Goal: Obtain resource: Download file/media

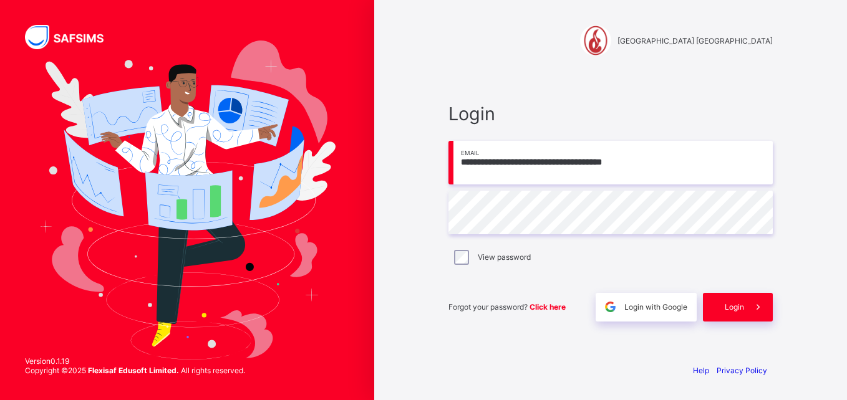
type input "**********"
click at [740, 301] on div "Login" at bounding box center [738, 307] width 70 height 29
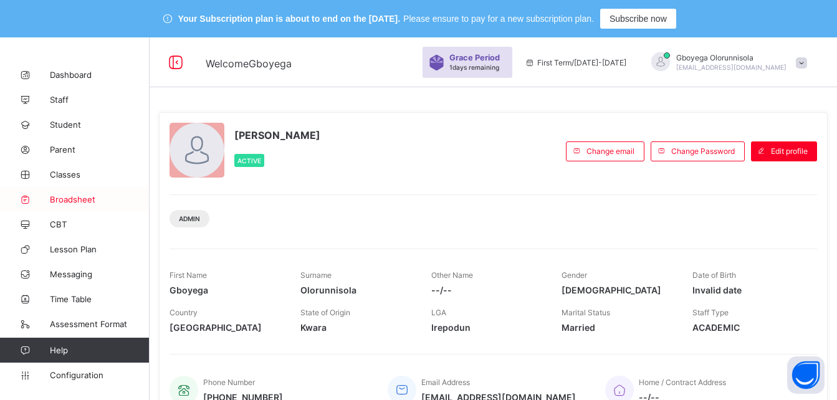
click at [73, 200] on span "Broadsheet" at bounding box center [100, 200] width 100 height 10
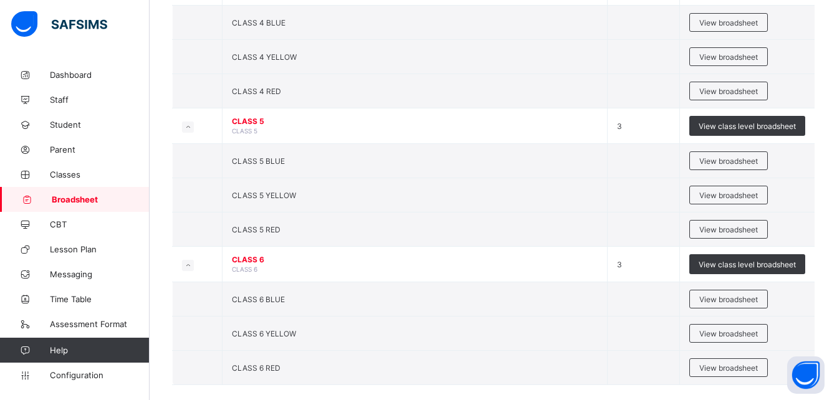
scroll to position [1057, 0]
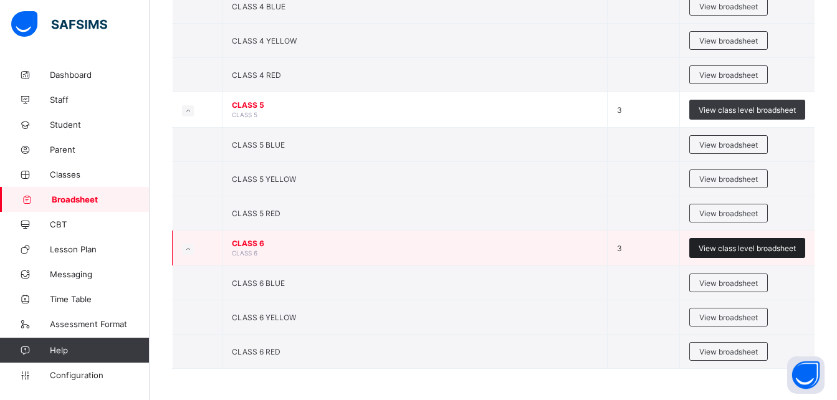
click at [735, 244] on span "View class level broadsheet" at bounding box center [747, 248] width 97 height 9
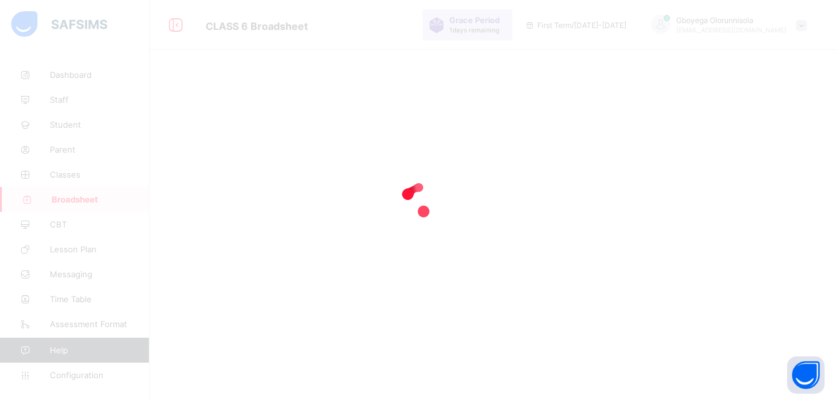
scroll to position [37, 0]
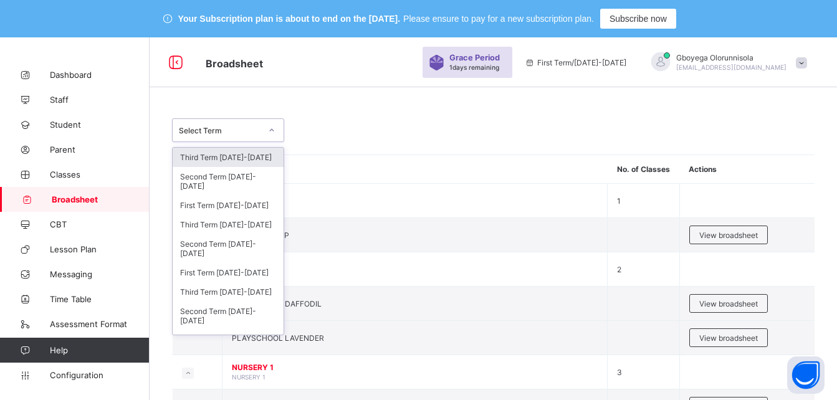
click at [251, 135] on div "Select Term" at bounding box center [220, 130] width 82 height 9
click at [242, 292] on div "Third Term [DATE]-[DATE]" at bounding box center [228, 291] width 111 height 19
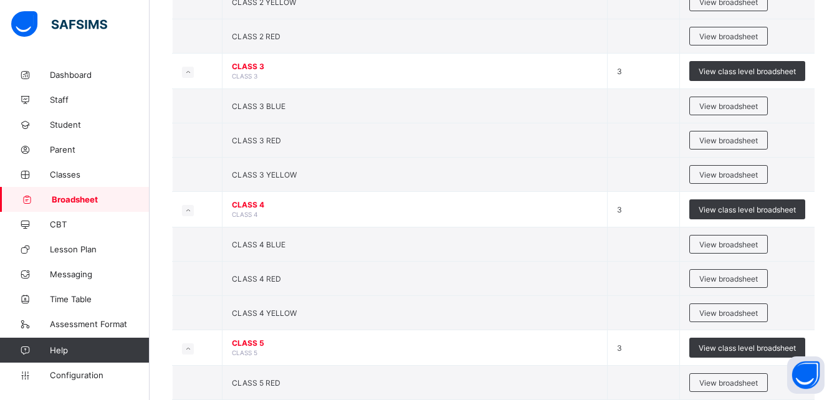
scroll to position [1101, 0]
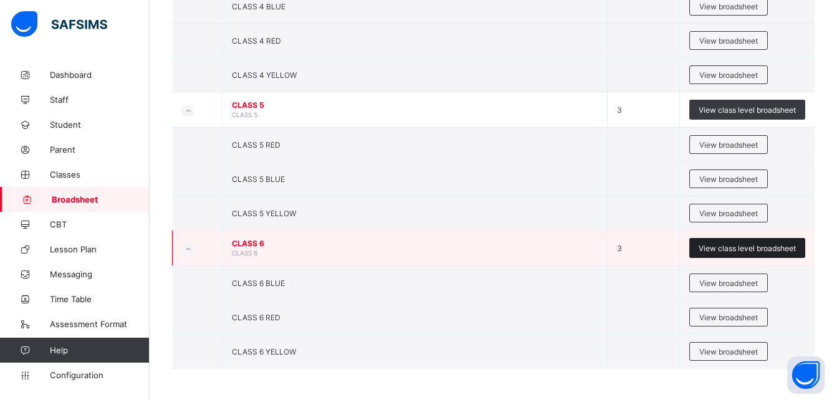
click at [737, 246] on span "View class level broadsheet" at bounding box center [747, 248] width 97 height 9
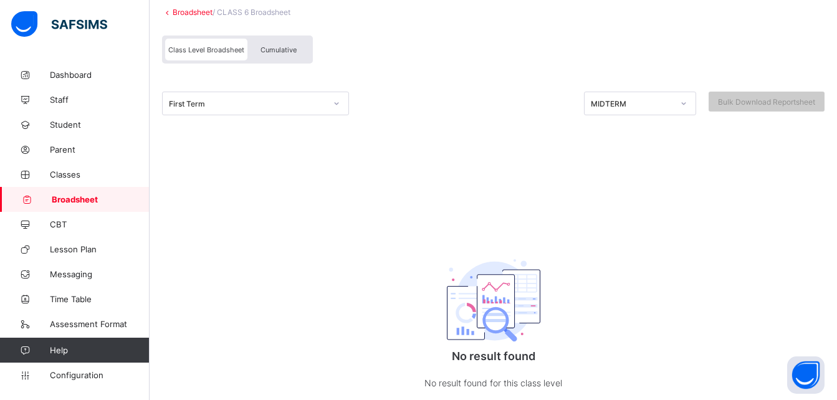
scroll to position [128, 0]
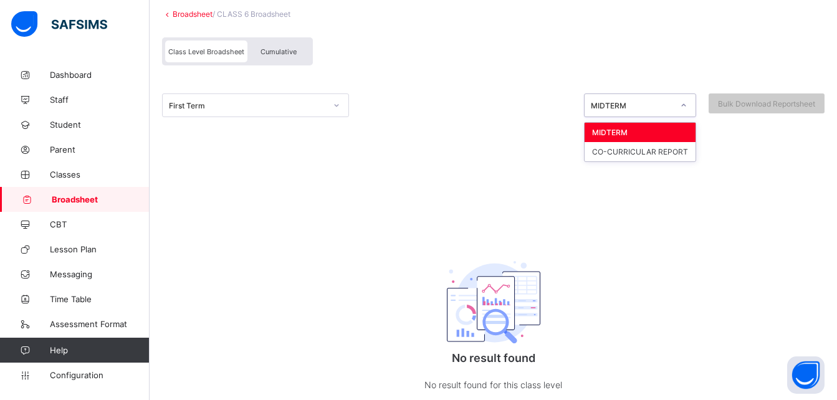
click at [683, 98] on div at bounding box center [683, 105] width 21 height 20
click at [401, 82] on div "First Term option MIDTERM focused, 1 of 2. 2 results available. Use Up and Down…" at bounding box center [493, 121] width 663 height 86
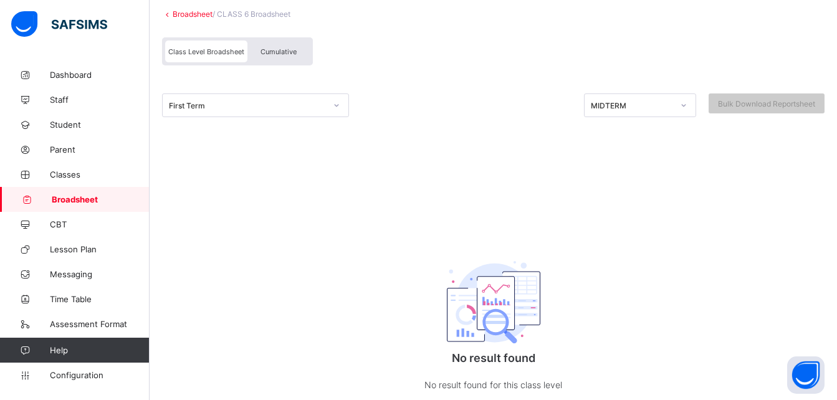
click at [285, 47] on span "Cumulative" at bounding box center [279, 51] width 36 height 9
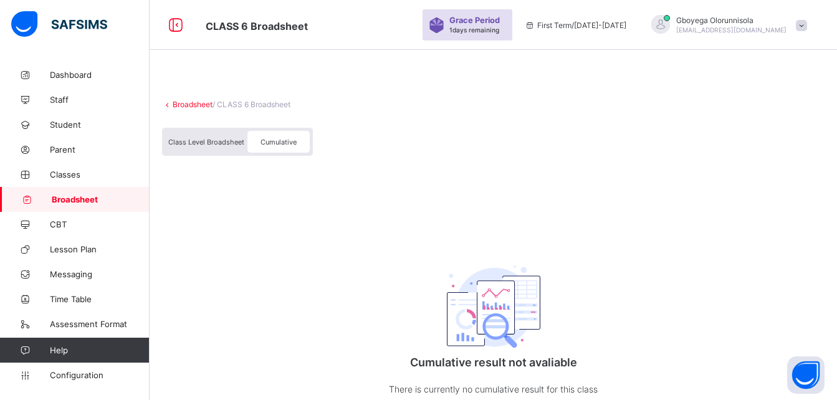
scroll to position [85, 0]
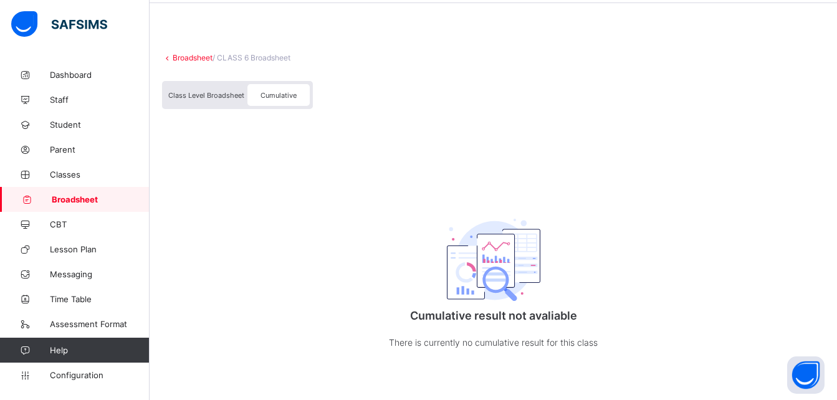
click at [187, 57] on link "Broadsheet" at bounding box center [193, 57] width 40 height 9
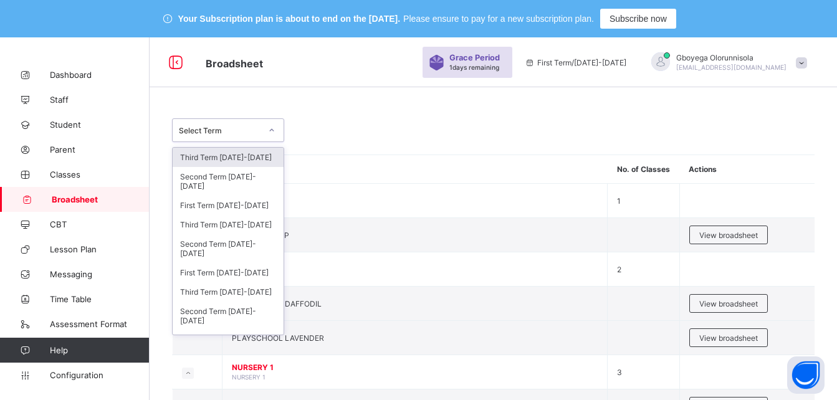
click at [219, 128] on div "Select Term" at bounding box center [220, 130] width 82 height 9
click at [231, 224] on div "Third Term [DATE]-[DATE]" at bounding box center [228, 224] width 111 height 19
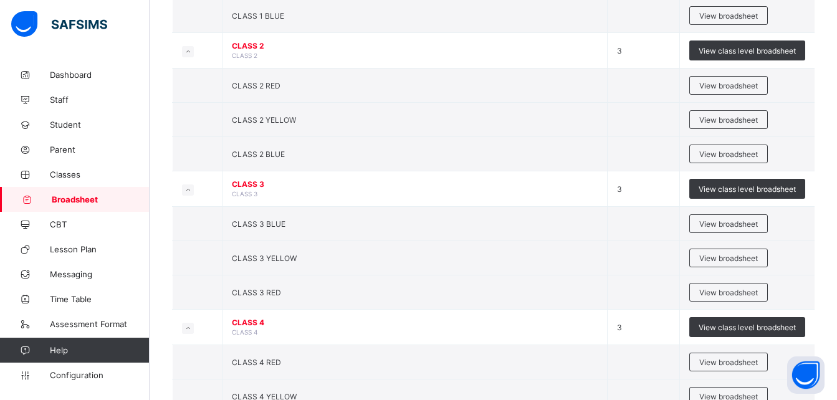
scroll to position [1066, 0]
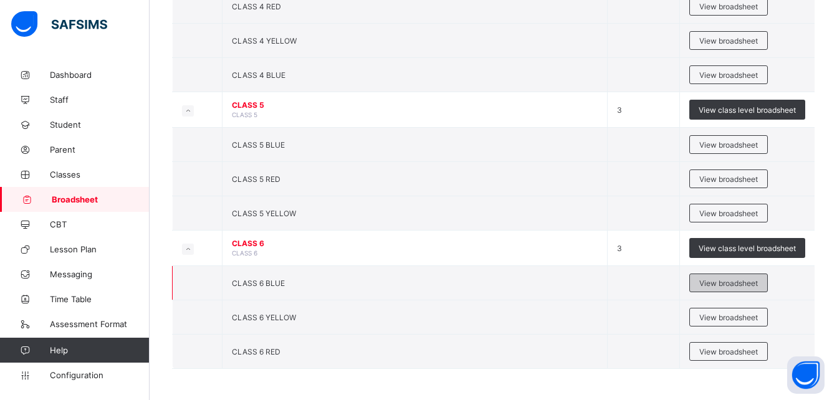
click at [733, 282] on span "View broadsheet" at bounding box center [729, 283] width 59 height 9
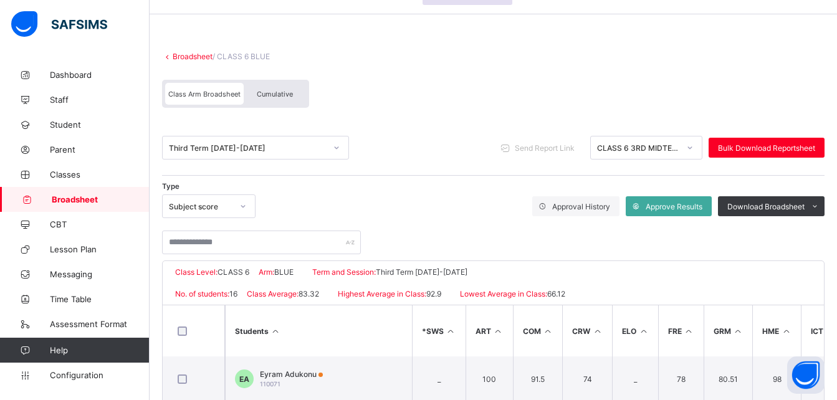
scroll to position [72, 0]
click at [277, 100] on div "Cumulative" at bounding box center [275, 95] width 62 height 22
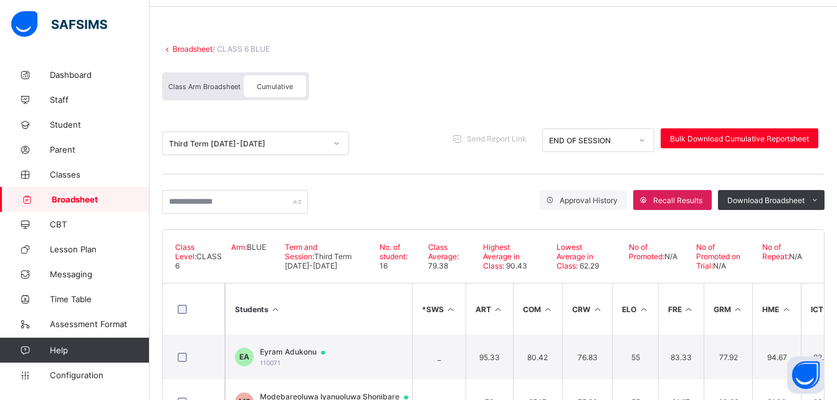
scroll to position [84, 0]
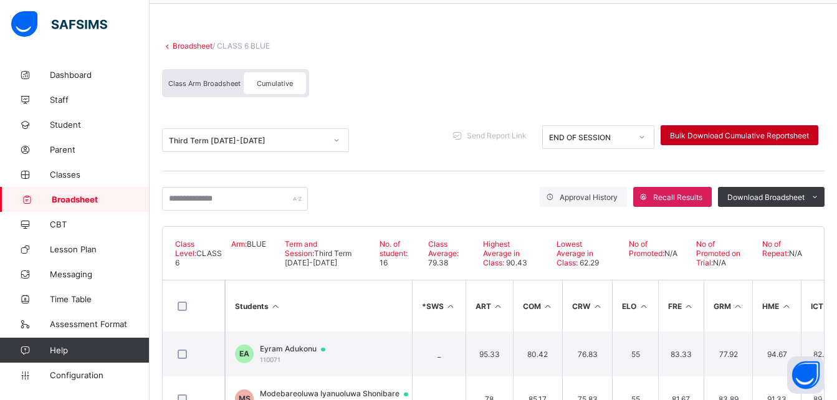
click at [734, 140] on span "Bulk Download Cumulative Reportsheet" at bounding box center [739, 135] width 139 height 9
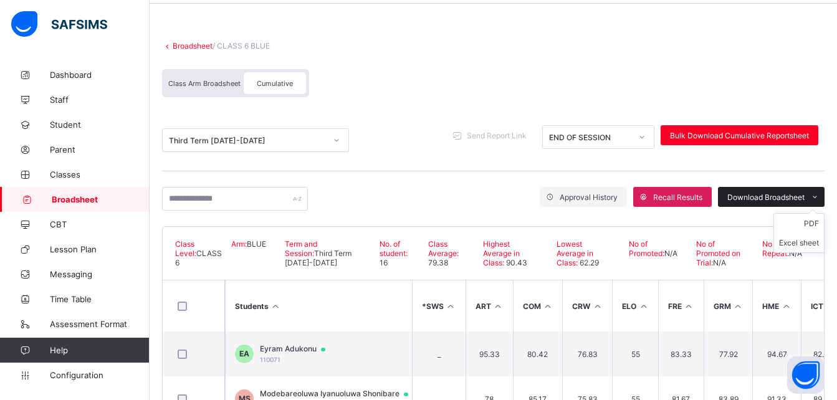
click at [794, 196] on span "Download Broadsheet" at bounding box center [766, 197] width 77 height 9
click at [800, 246] on li "Excel sheet" at bounding box center [799, 242] width 50 height 19
click at [450, 51] on div "Broadsheet / CLASS 6 BLUE Class Arm Broadsheet Cumulative" at bounding box center [493, 69] width 663 height 81
click at [194, 49] on link "Broadsheet" at bounding box center [193, 45] width 40 height 9
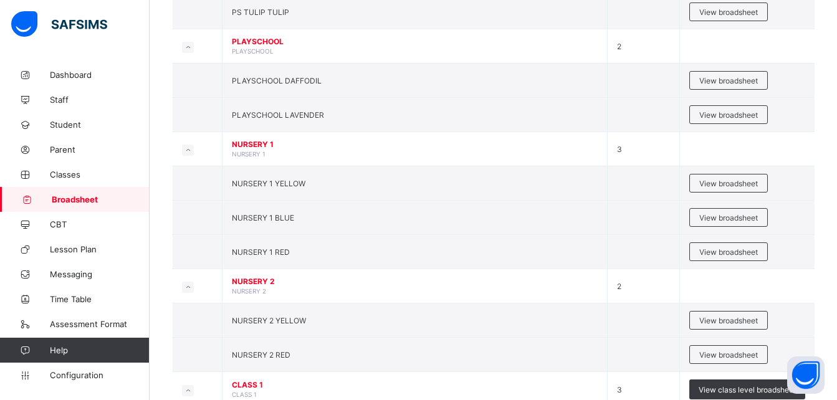
scroll to position [112, 0]
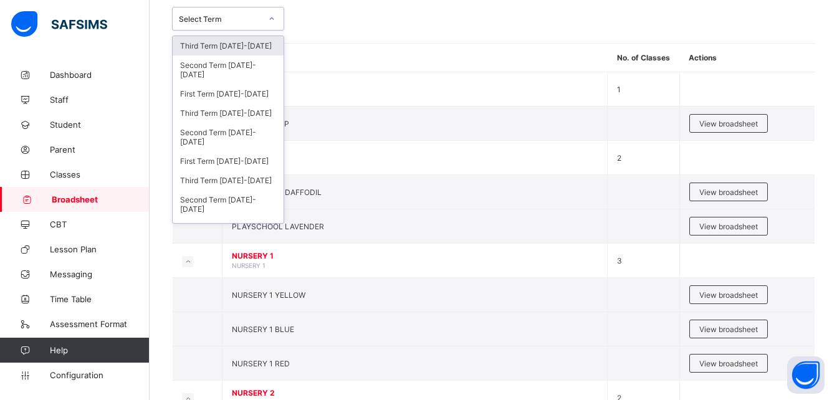
click at [221, 23] on div "Select Term" at bounding box center [220, 18] width 82 height 9
click at [236, 112] on div "Third Term [DATE]-[DATE]" at bounding box center [228, 113] width 111 height 19
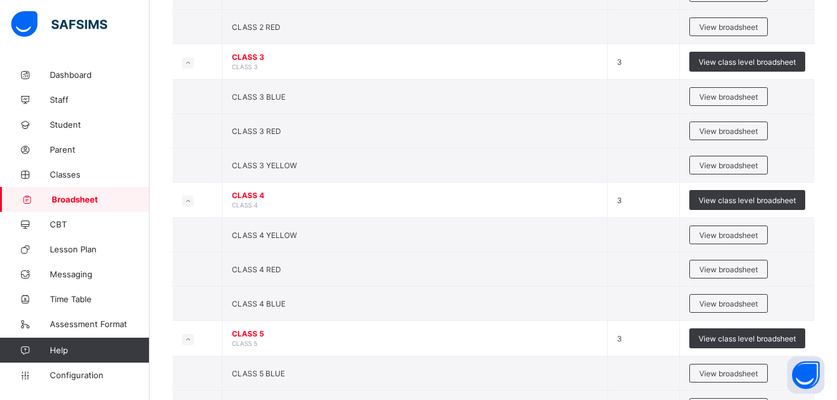
scroll to position [1066, 0]
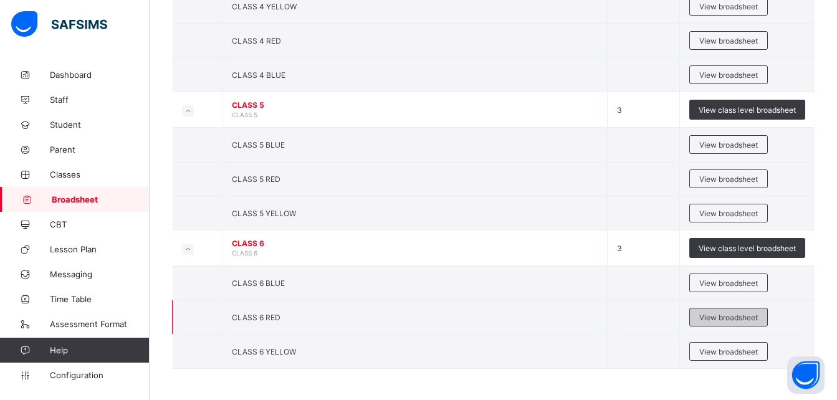
click at [736, 319] on span "View broadsheet" at bounding box center [729, 317] width 59 height 9
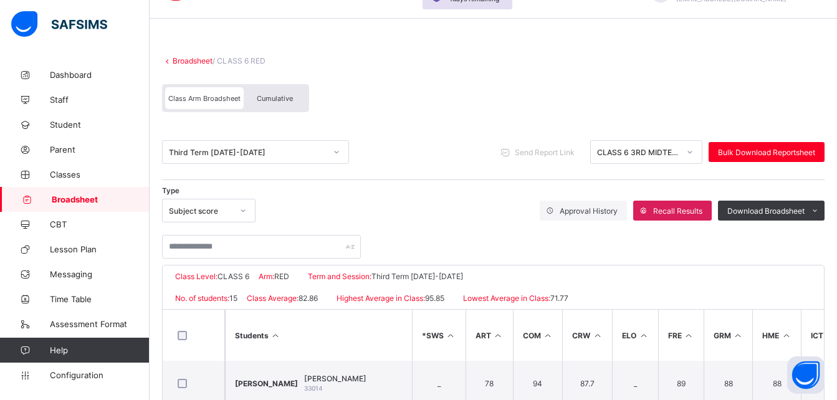
scroll to position [68, 0]
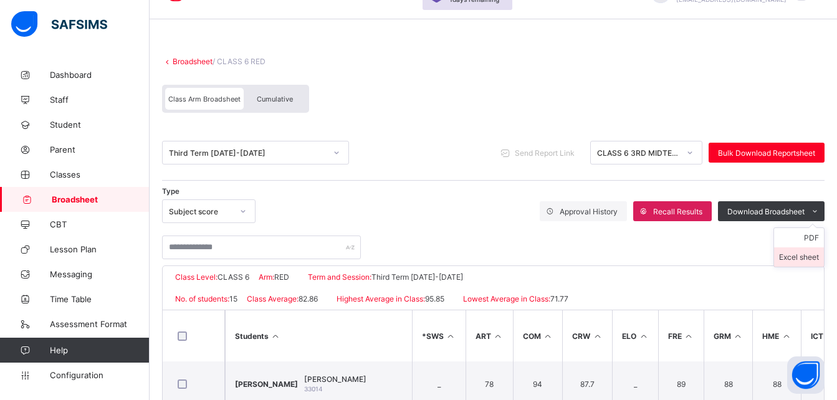
click at [807, 259] on li "Excel sheet" at bounding box center [799, 257] width 50 height 19
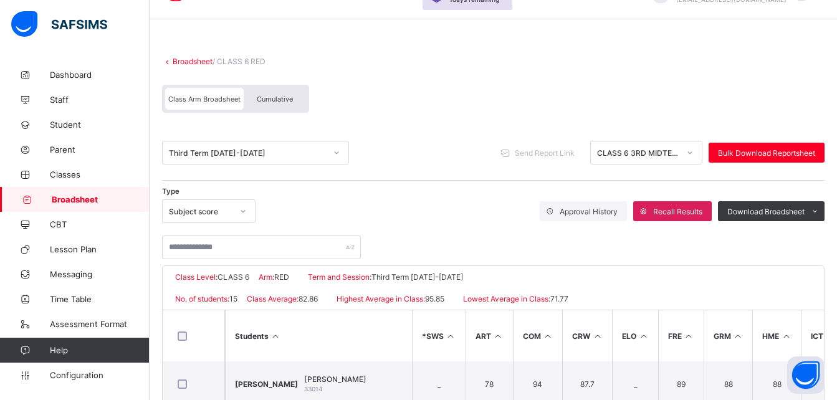
click at [808, 204] on div "Download Broadsheet" at bounding box center [771, 211] width 107 height 20
click at [809, 253] on li "Excel sheet" at bounding box center [799, 257] width 50 height 19
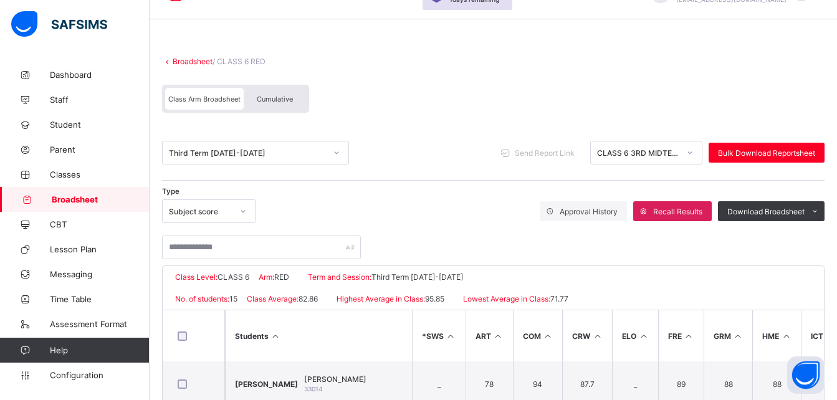
drag, startPoint x: 538, startPoint y: 256, endPoint x: 526, endPoint y: 263, distance: 13.4
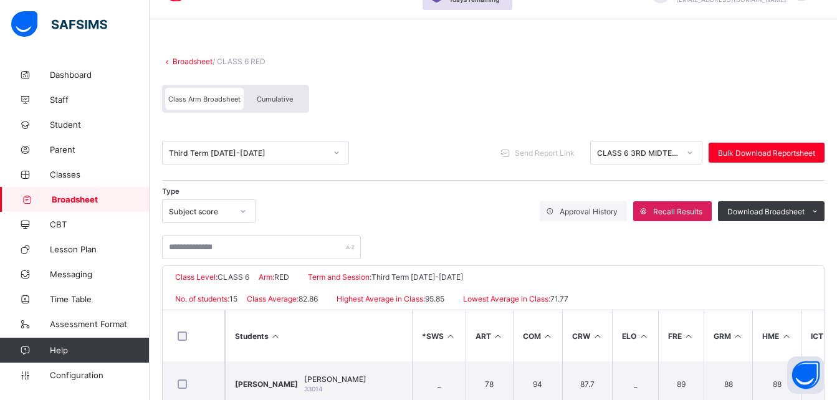
click at [796, 228] on ul "PDF Excel sheet" at bounding box center [799, 248] width 51 height 40
click at [804, 258] on li "Excel sheet" at bounding box center [799, 257] width 50 height 19
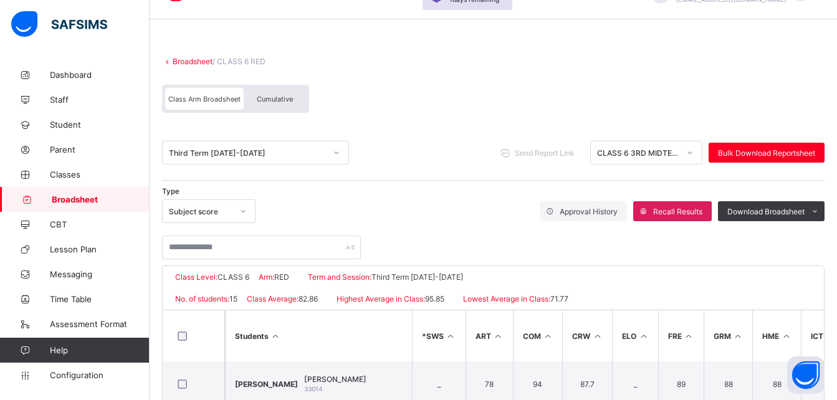
drag, startPoint x: 536, startPoint y: 258, endPoint x: 513, endPoint y: 145, distance: 115.2
click at [807, 156] on span "Bulk Download Reportsheet" at bounding box center [766, 152] width 97 height 9
click at [279, 102] on span "Cumulative" at bounding box center [275, 99] width 36 height 9
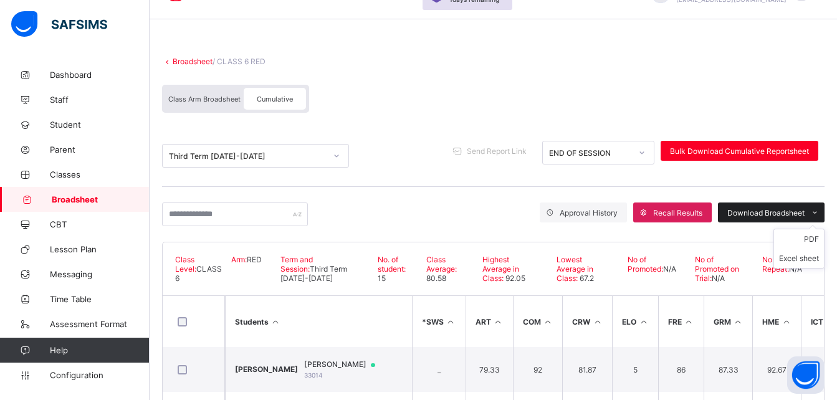
click at [800, 211] on span "Download Broadsheet" at bounding box center [766, 212] width 77 height 9
click at [807, 255] on li "Excel sheet" at bounding box center [799, 258] width 50 height 19
click at [808, 256] on li "Excel sheet" at bounding box center [799, 258] width 50 height 19
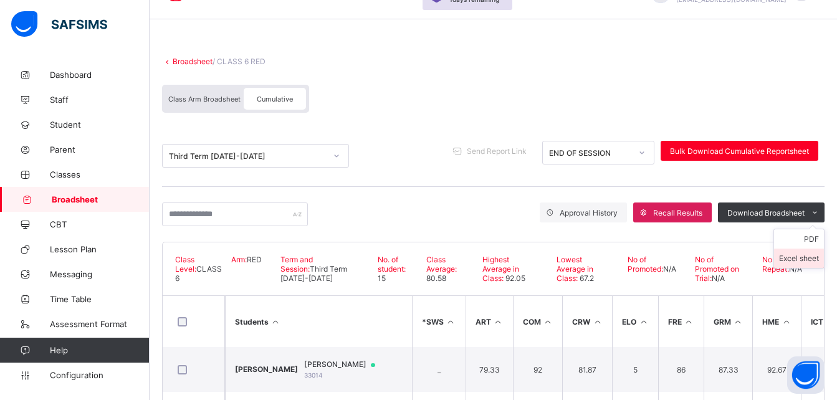
click at [808, 256] on li "Excel sheet" at bounding box center [799, 258] width 50 height 19
click at [809, 257] on li "Excel sheet" at bounding box center [799, 258] width 50 height 19
click at [438, 116] on div "Class Arm Broadsheet Cumulative" at bounding box center [493, 102] width 663 height 47
click at [193, 64] on link "Broadsheet" at bounding box center [193, 61] width 40 height 9
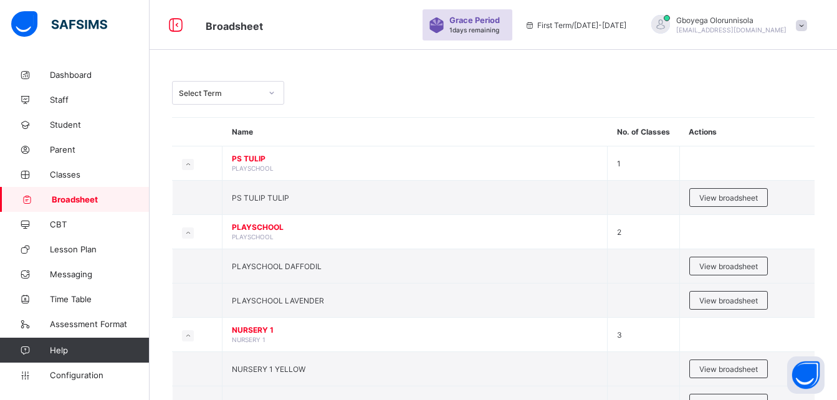
scroll to position [68, 0]
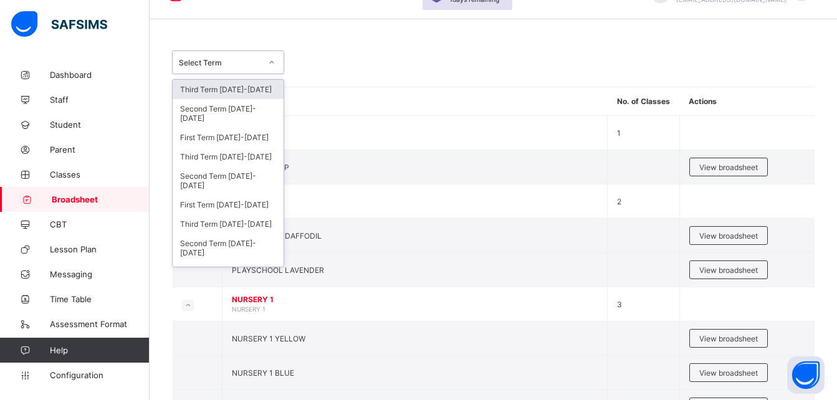
click at [260, 67] on div at bounding box center [272, 62] width 24 height 22
click at [232, 160] on div "Third Term [DATE]-[DATE]" at bounding box center [228, 156] width 111 height 19
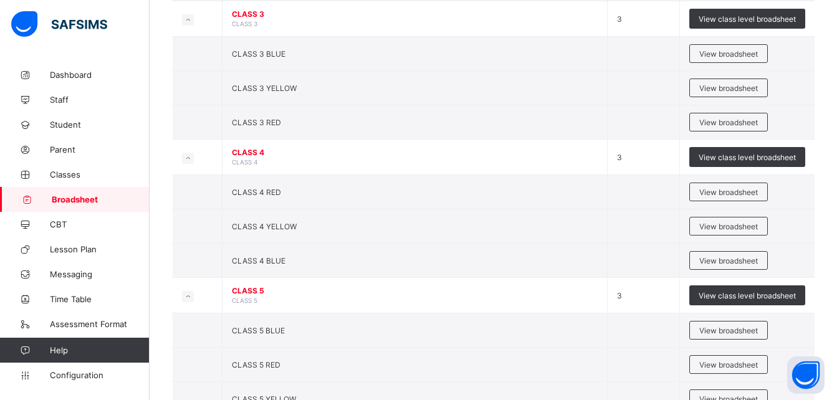
scroll to position [1066, 0]
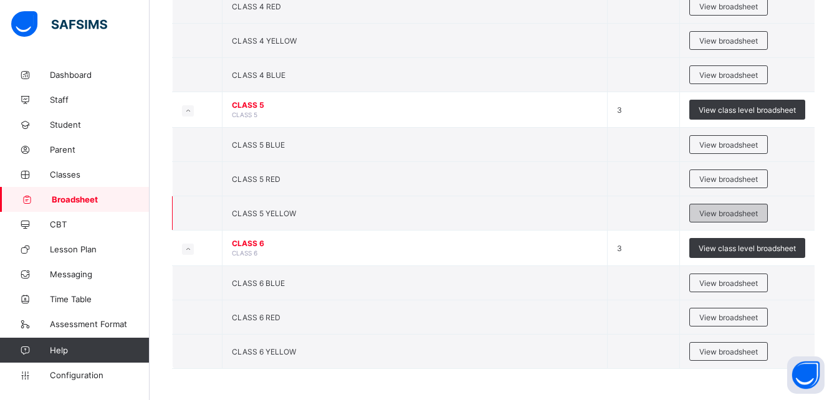
click at [738, 211] on span "View broadsheet" at bounding box center [729, 213] width 59 height 9
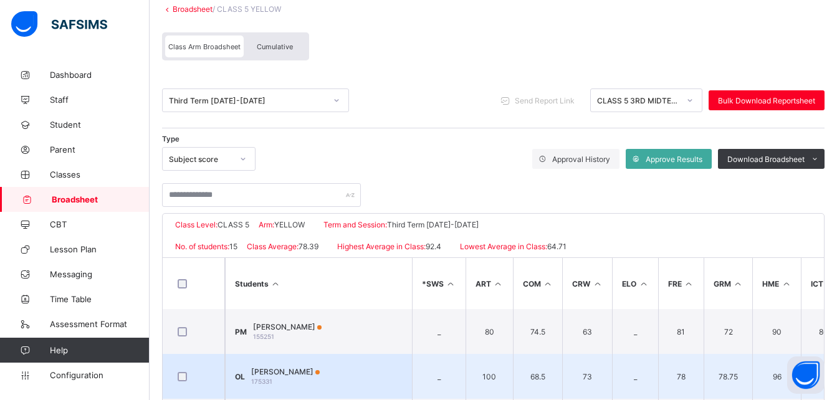
scroll to position [120, 0]
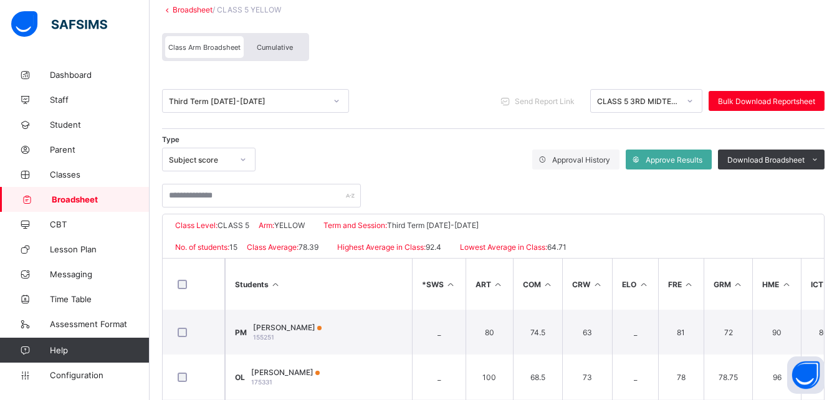
click at [277, 44] on span "Cumulative" at bounding box center [275, 47] width 36 height 9
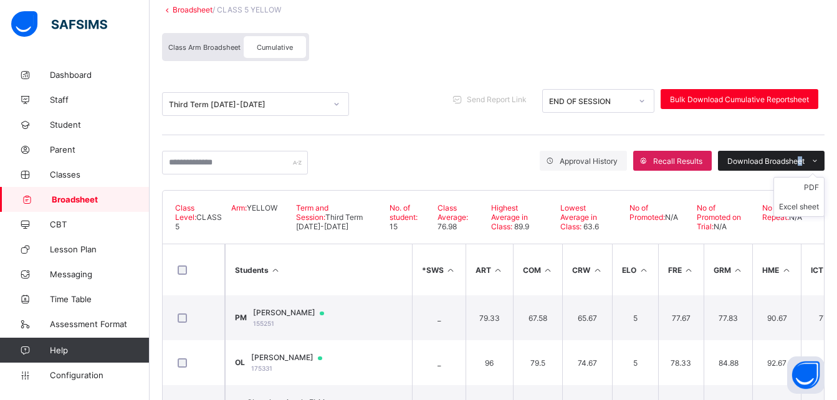
click at [805, 160] on span "Download Broadsheet" at bounding box center [766, 161] width 77 height 9
drag, startPoint x: 809, startPoint y: 160, endPoint x: 801, endPoint y: 153, distance: 11.1
click at [801, 153] on div "Download Broadsheet" at bounding box center [771, 161] width 107 height 20
click at [804, 205] on li "Excel sheet" at bounding box center [799, 206] width 50 height 19
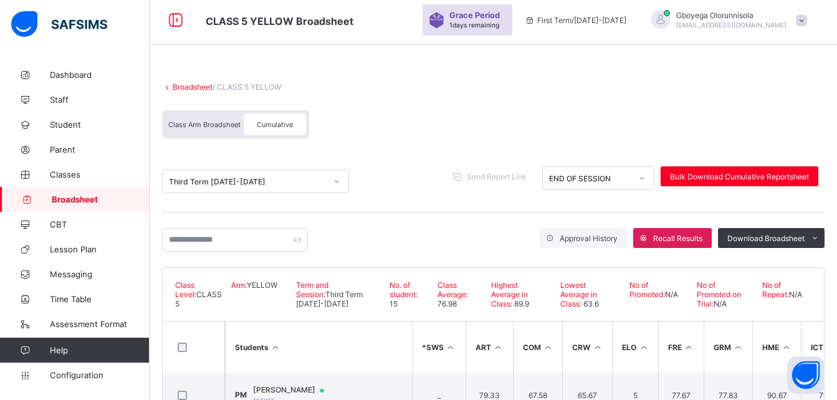
scroll to position [39, 0]
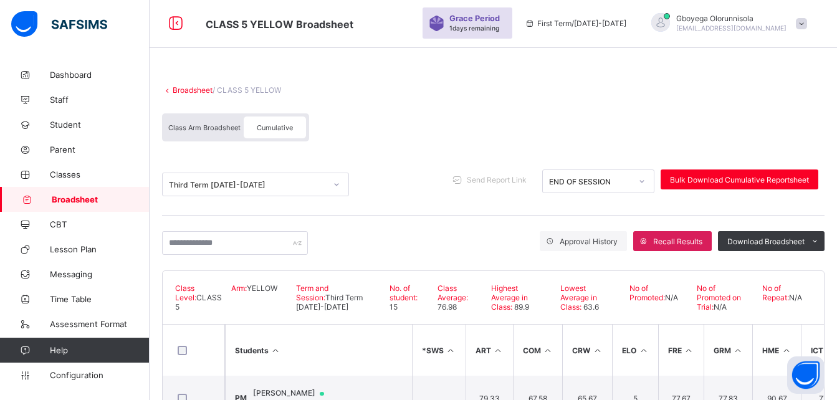
click at [198, 91] on link "Broadsheet" at bounding box center [193, 89] width 40 height 9
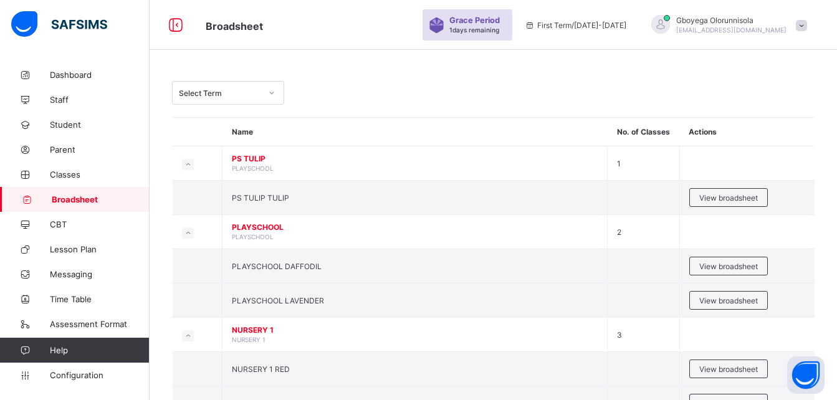
scroll to position [39, 0]
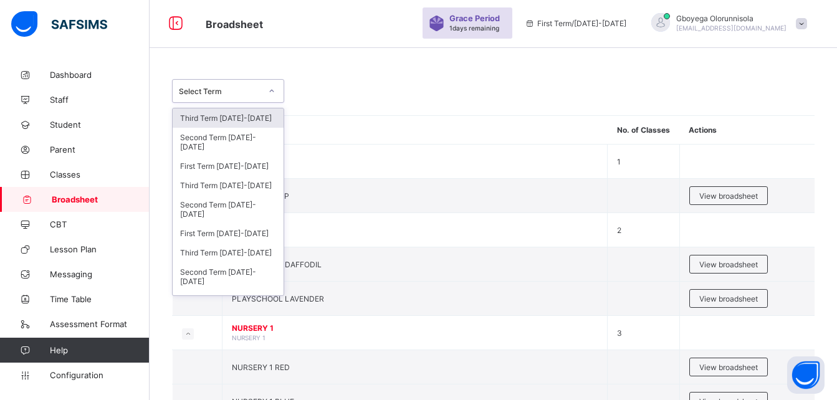
click at [234, 87] on div "Select Term" at bounding box center [220, 91] width 82 height 9
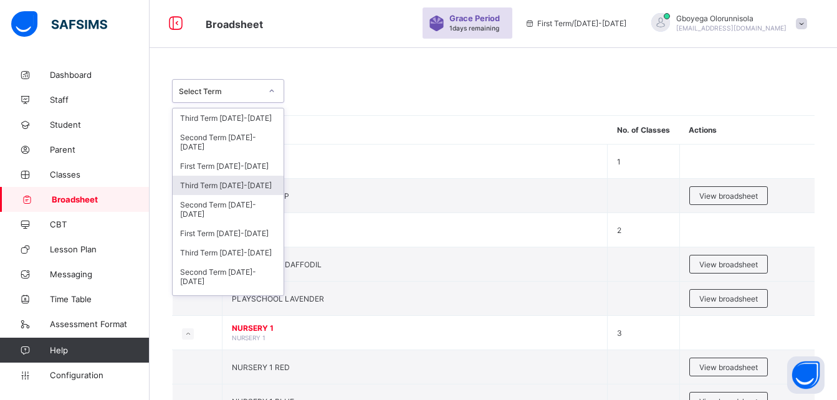
click at [244, 185] on div "Third Term [DATE]-[DATE]" at bounding box center [228, 185] width 111 height 19
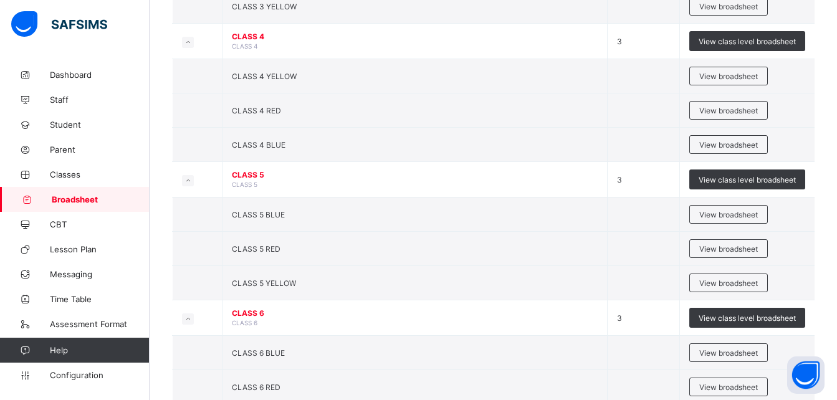
scroll to position [1066, 0]
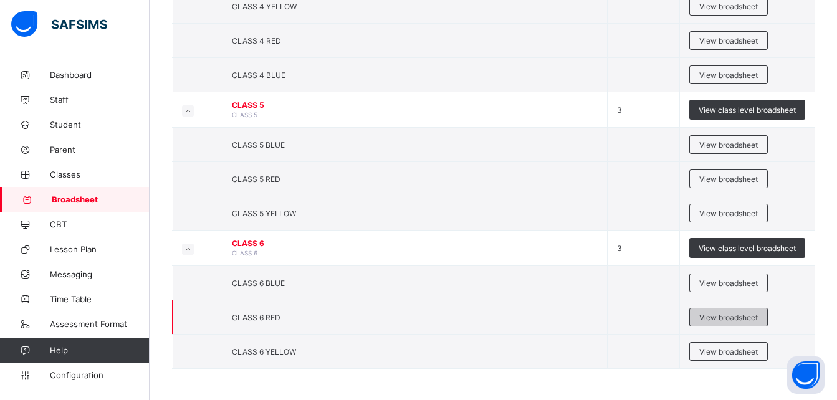
click at [735, 317] on span "View broadsheet" at bounding box center [729, 317] width 59 height 9
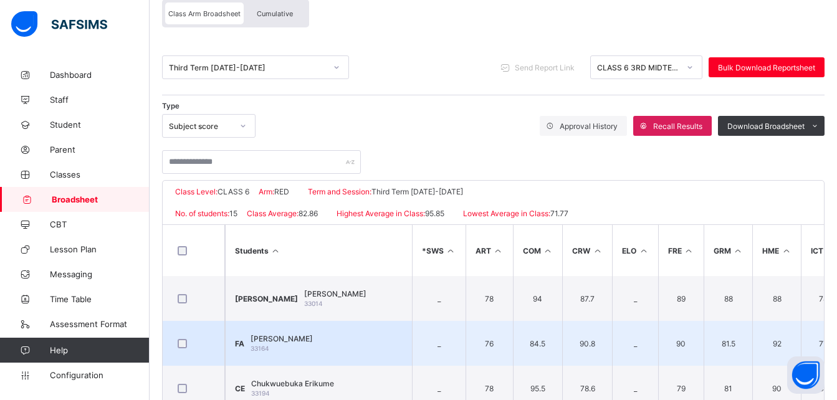
scroll to position [153, 0]
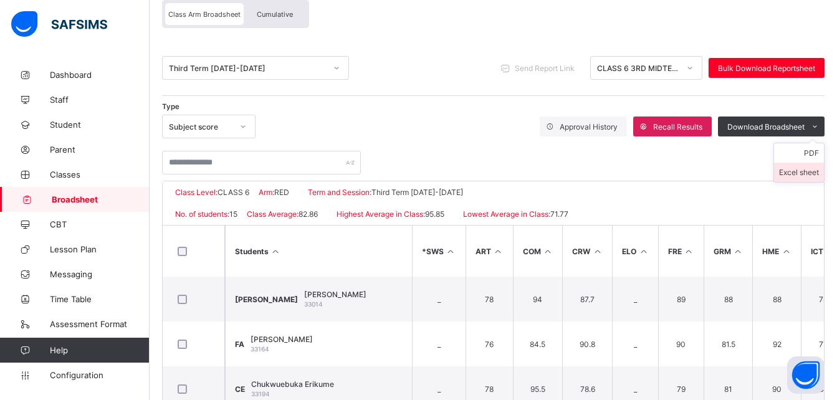
click at [804, 176] on li "Excel sheet" at bounding box center [799, 172] width 50 height 19
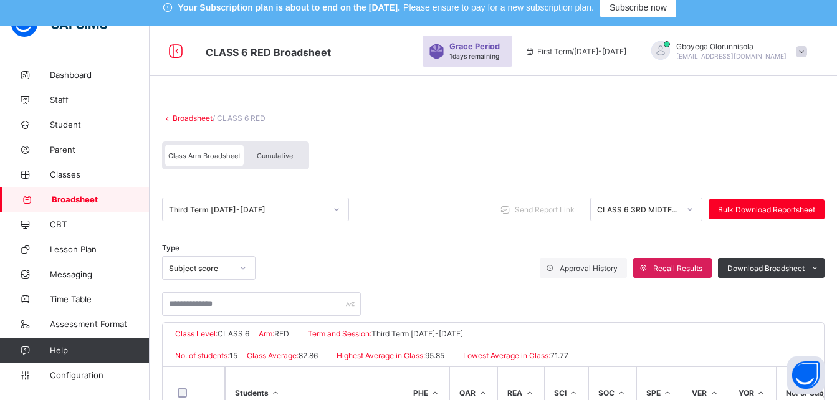
scroll to position [0, 0]
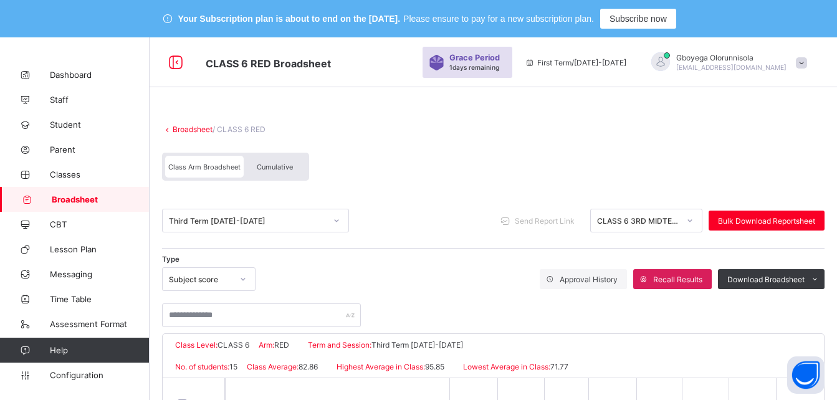
click at [198, 130] on link "Broadsheet" at bounding box center [193, 129] width 40 height 9
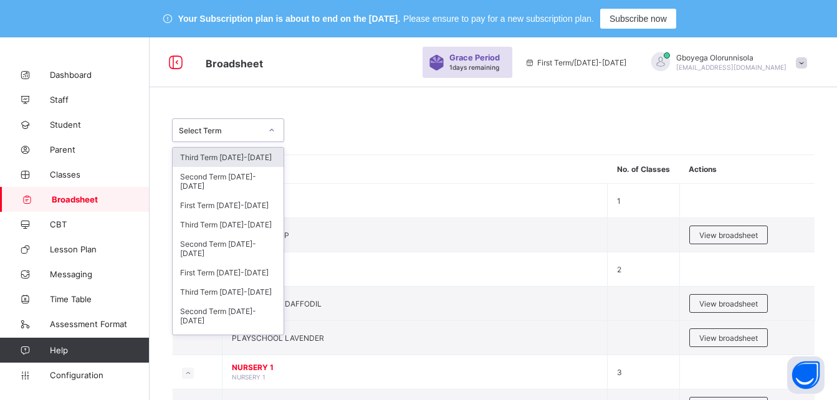
click at [279, 135] on div at bounding box center [271, 130] width 21 height 20
click at [247, 229] on div "Third Term [DATE]-[DATE]" at bounding box center [228, 224] width 111 height 19
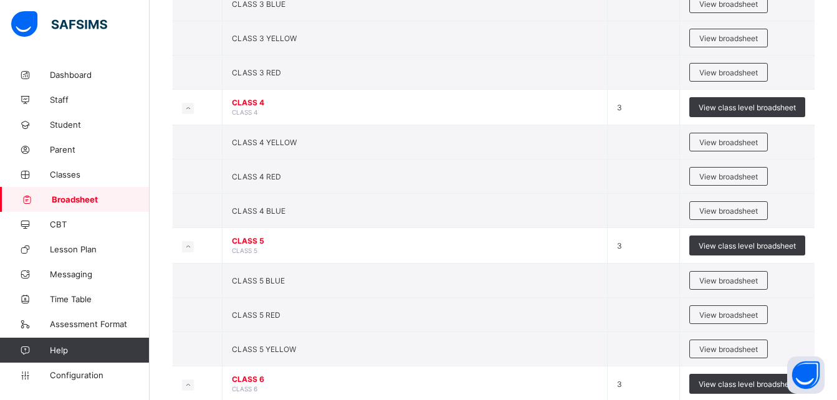
scroll to position [931, 0]
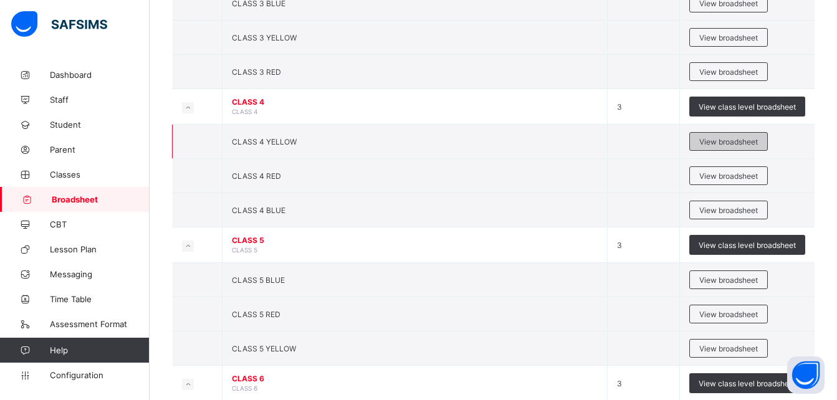
click at [738, 142] on span "View broadsheet" at bounding box center [729, 141] width 59 height 9
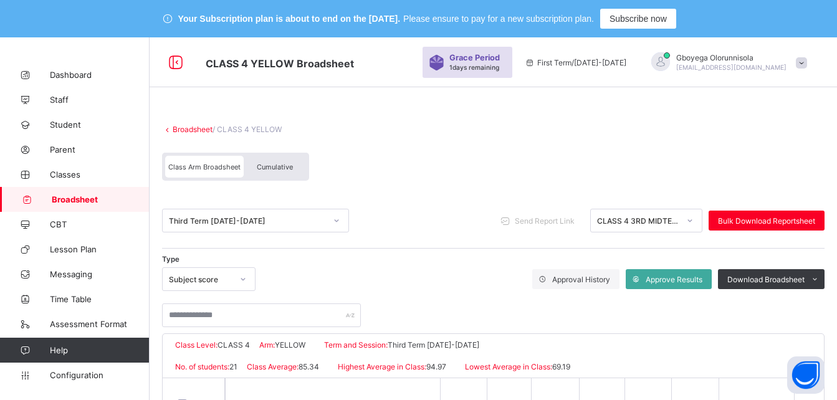
click at [199, 131] on link "Broadsheet" at bounding box center [193, 129] width 40 height 9
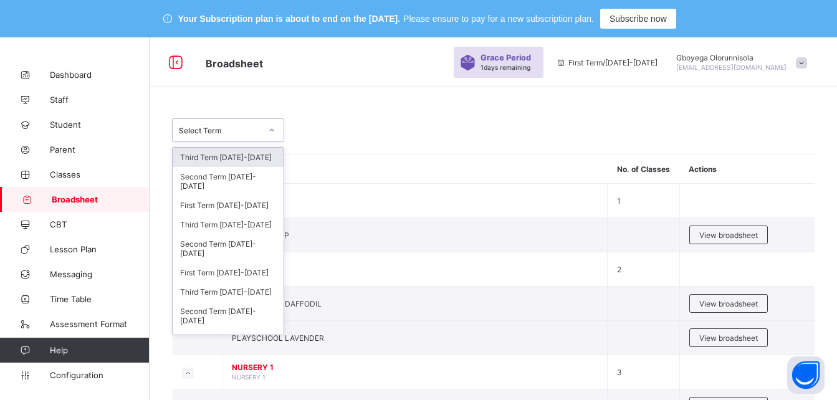
click at [236, 141] on div "Select Term" at bounding box center [228, 130] width 112 height 24
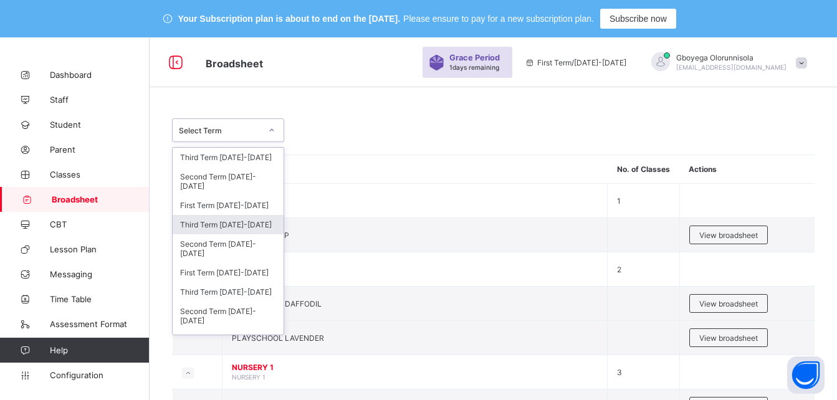
click at [236, 226] on div "Third Term [DATE]-[DATE]" at bounding box center [228, 224] width 111 height 19
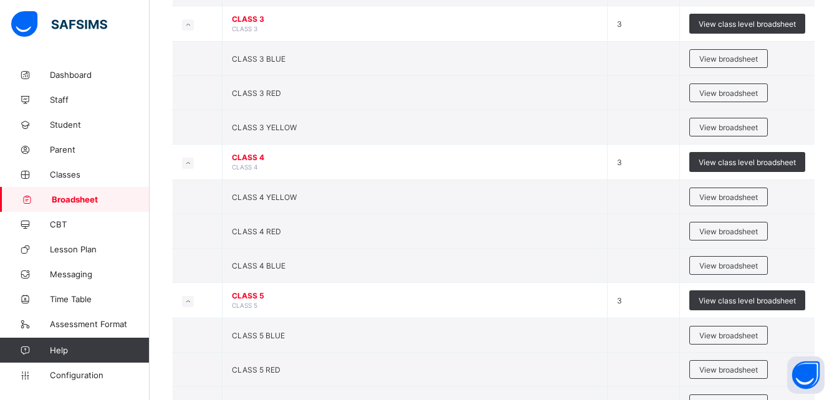
scroll to position [876, 0]
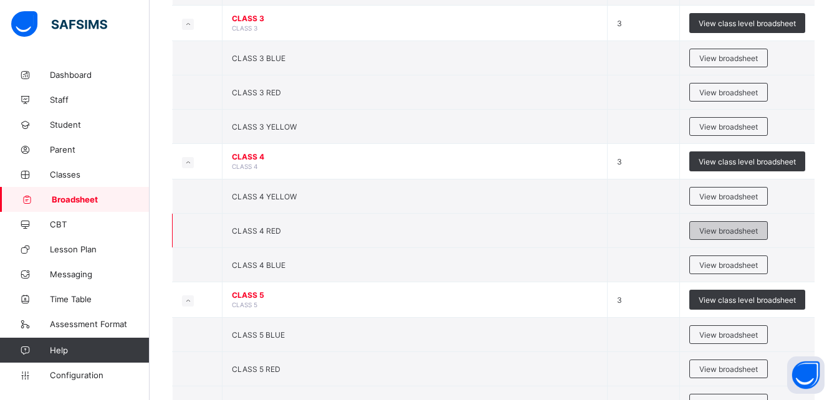
click at [741, 230] on span "View broadsheet" at bounding box center [729, 230] width 59 height 9
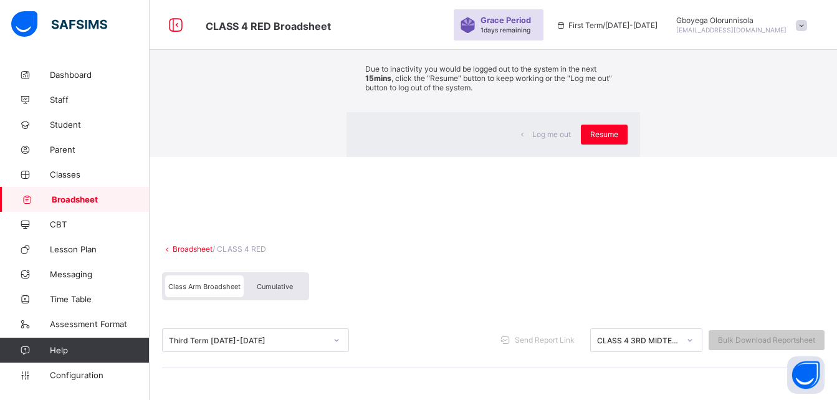
scroll to position [128, 0]
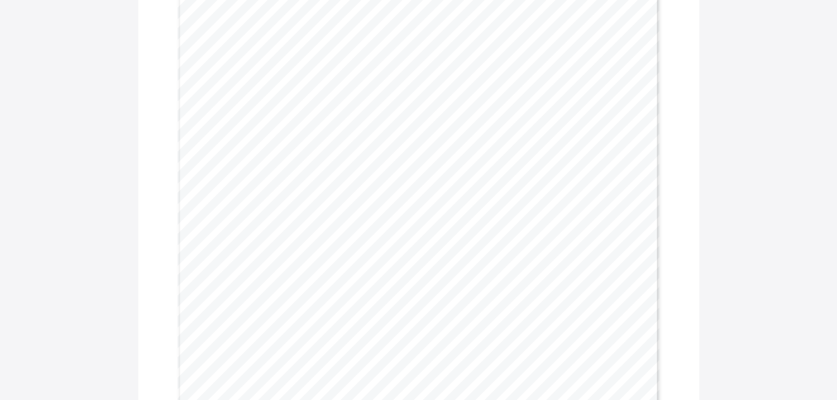
scroll to position [261, 0]
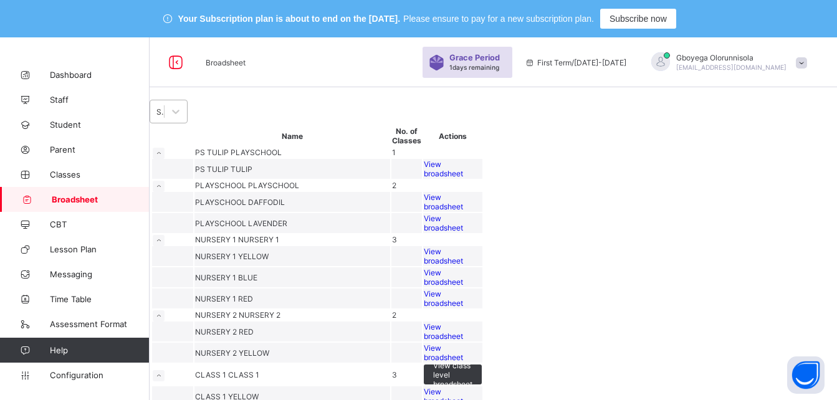
click at [165, 117] on div "Select Term" at bounding box center [161, 111] width 9 height 9
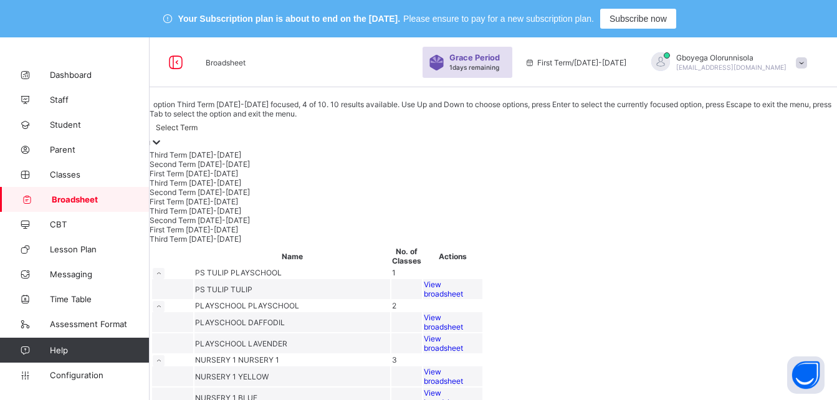
click at [242, 188] on div "Third Term [DATE]-[DATE]" at bounding box center [494, 182] width 688 height 9
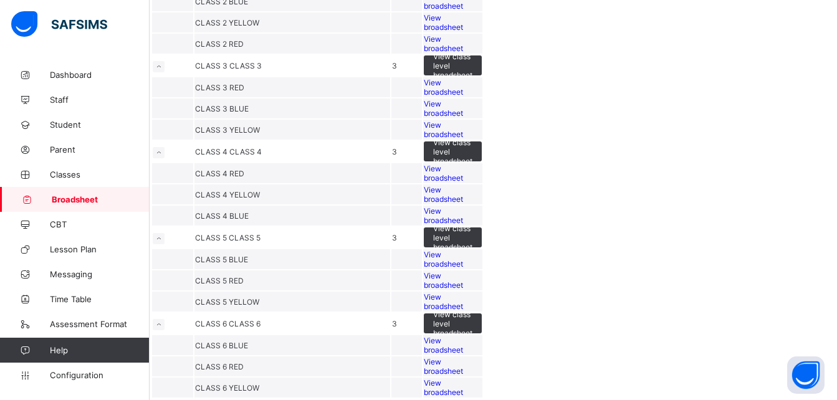
scroll to position [1066, 0]
click at [482, 378] on div "View broadsheet" at bounding box center [453, 387] width 58 height 19
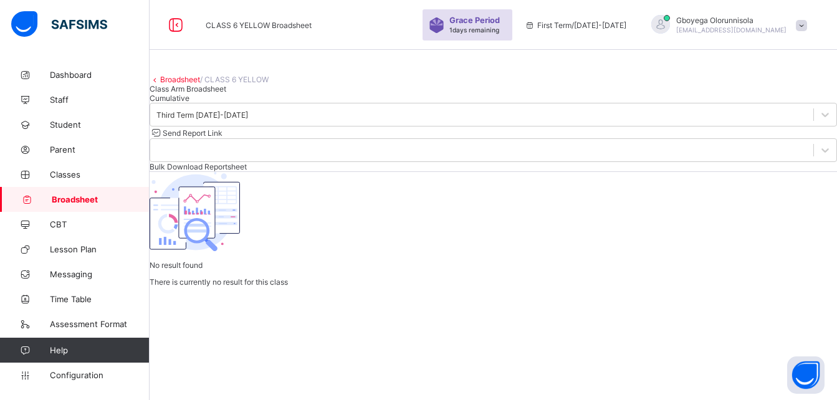
scroll to position [128, 0]
click at [190, 94] on span "Cumulative" at bounding box center [170, 98] width 40 height 9
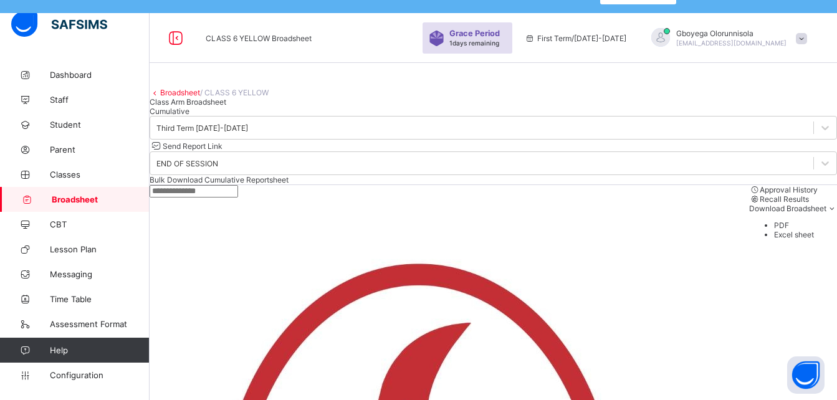
scroll to position [0, 0]
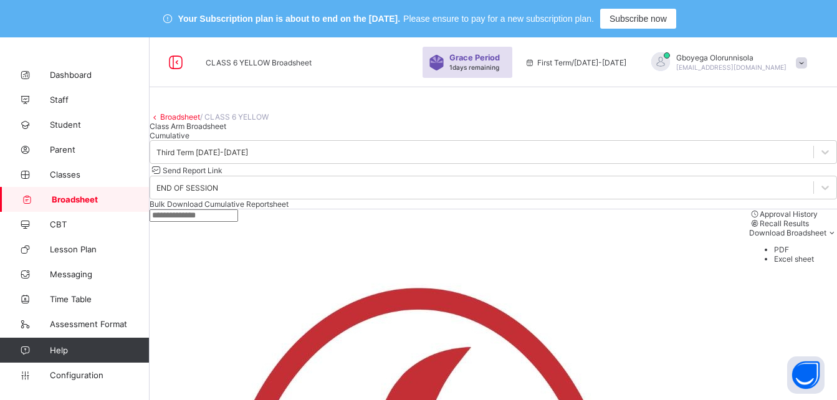
click at [195, 122] on link "Broadsheet" at bounding box center [180, 116] width 40 height 9
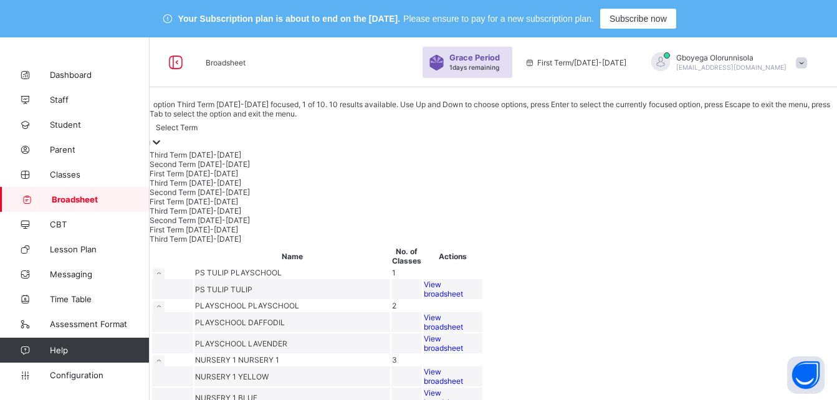
click at [198, 132] on div "Select Term" at bounding box center [177, 127] width 42 height 9
click at [241, 188] on div "Third Term [DATE]-[DATE]" at bounding box center [494, 182] width 688 height 9
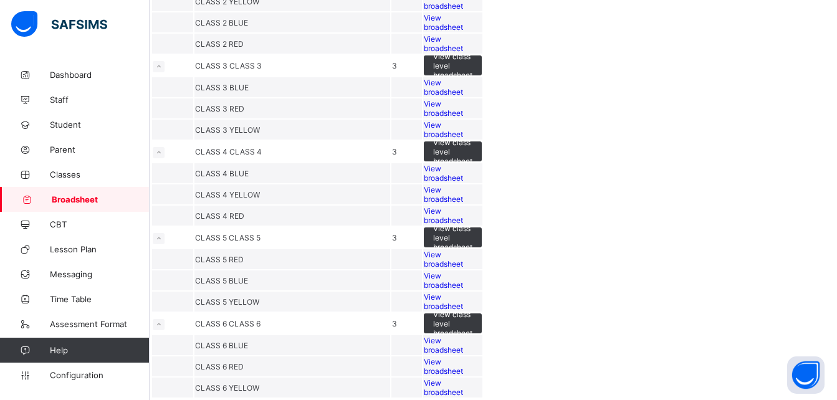
scroll to position [1066, 0]
click at [482, 271] on div "View broadsheet" at bounding box center [453, 280] width 58 height 19
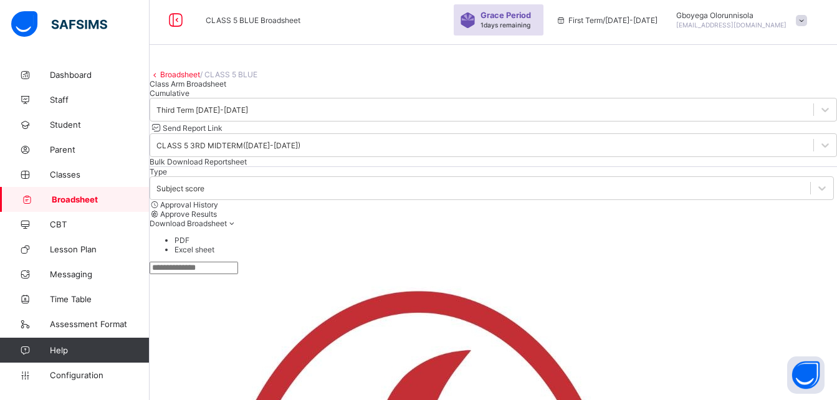
scroll to position [42, 0]
click at [193, 80] on link "Broadsheet" at bounding box center [180, 74] width 40 height 9
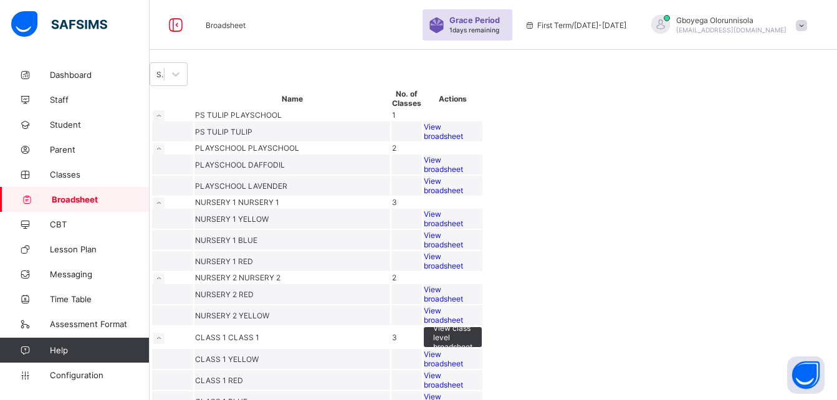
scroll to position [42, 0]
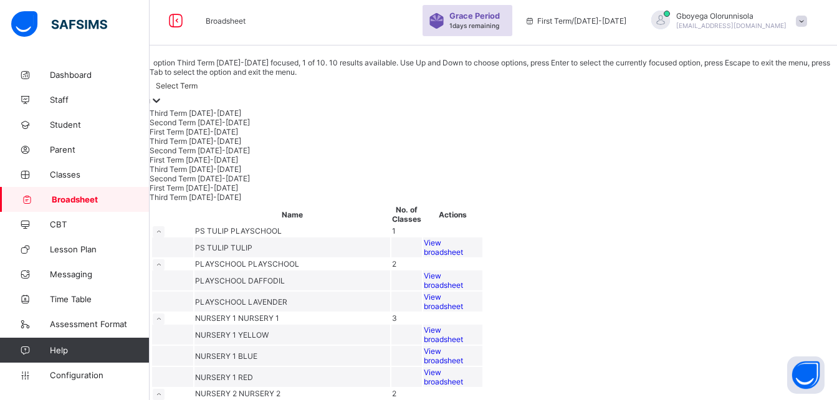
click at [246, 94] on div "Select Term" at bounding box center [494, 85] width 688 height 17
click at [243, 146] on div "Third Term [DATE]-[DATE]" at bounding box center [494, 141] width 688 height 9
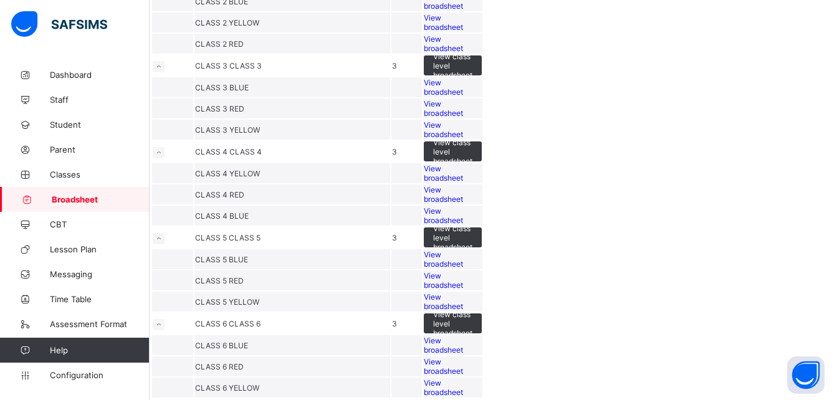
scroll to position [862, 0]
click at [463, 225] on span "View broadsheet" at bounding box center [443, 215] width 39 height 19
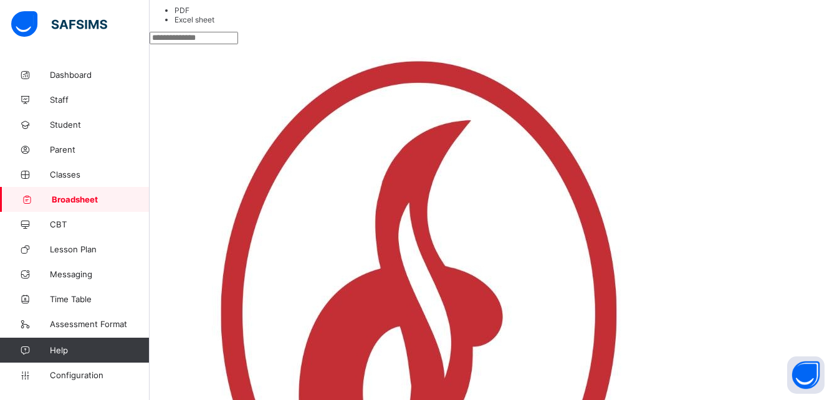
scroll to position [460, 505]
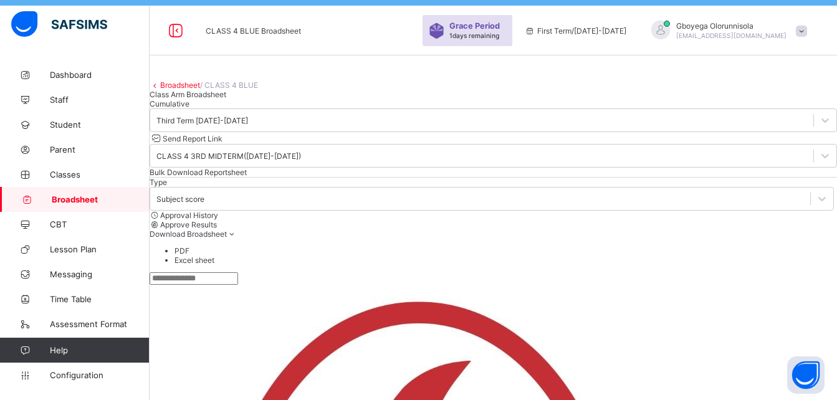
scroll to position [31, 0]
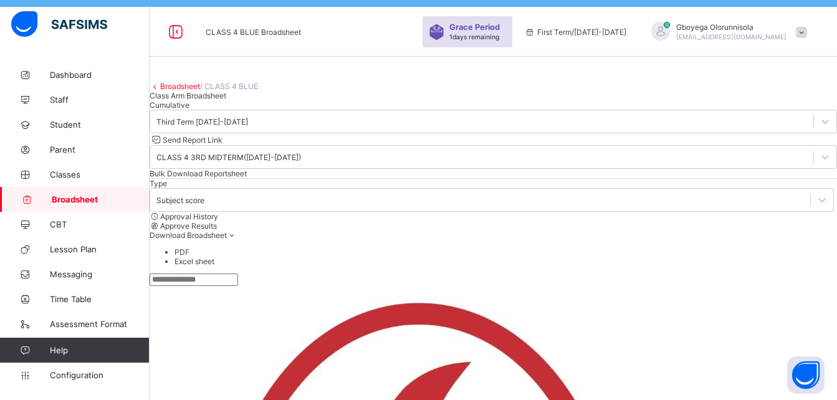
click at [192, 91] on link "Broadsheet" at bounding box center [180, 86] width 40 height 9
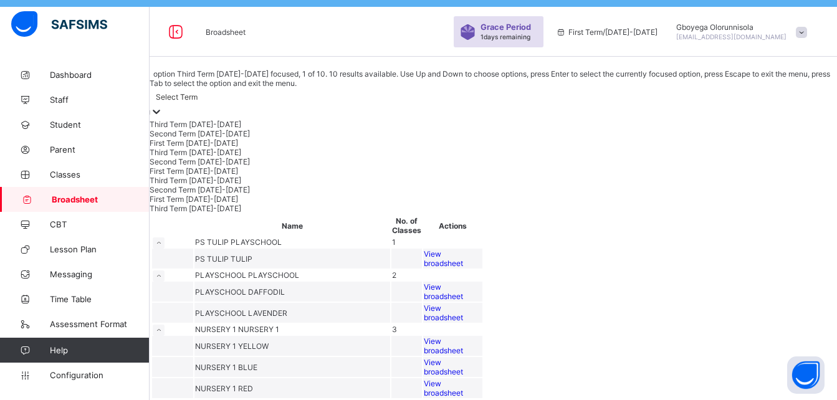
click at [249, 92] on div "Select Term" at bounding box center [494, 96] width 688 height 17
click at [238, 157] on div "Third Term [DATE]-[DATE]" at bounding box center [494, 152] width 688 height 9
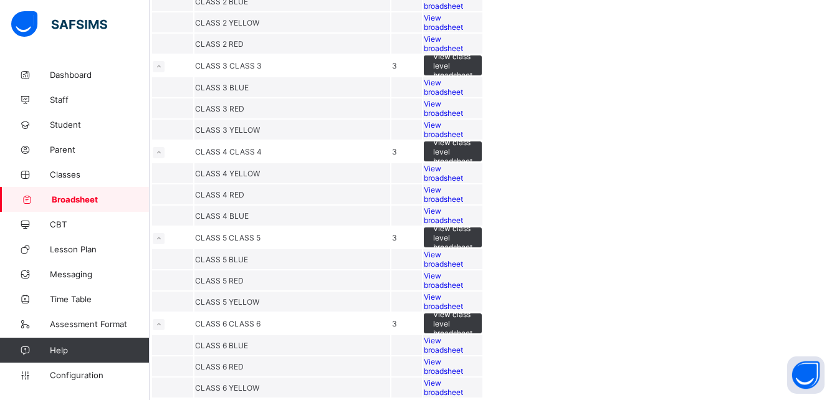
scroll to position [761, 0]
click at [463, 97] on span "View broadsheet" at bounding box center [443, 87] width 39 height 19
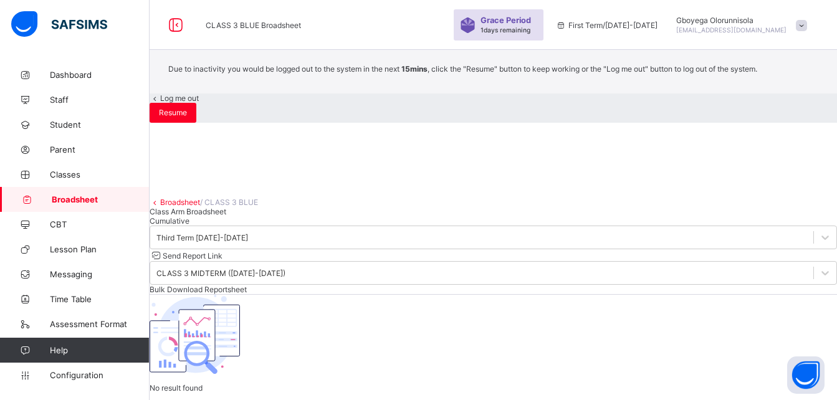
scroll to position [128, 0]
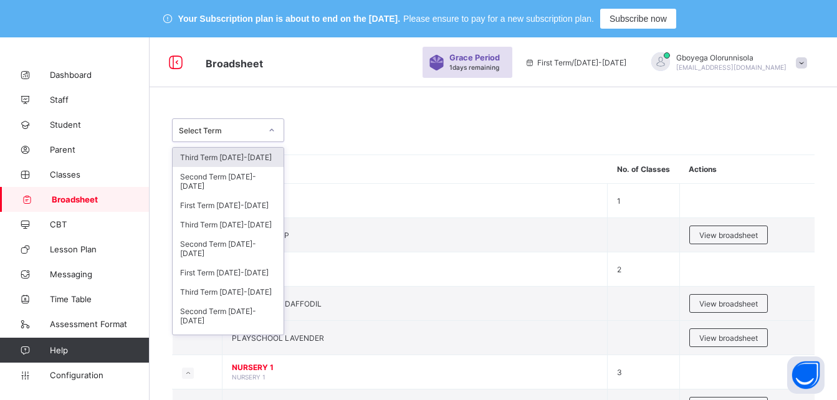
click at [230, 132] on div "Select Term" at bounding box center [220, 130] width 82 height 9
click at [243, 226] on div "Third Term [DATE]-[DATE]" at bounding box center [228, 224] width 111 height 19
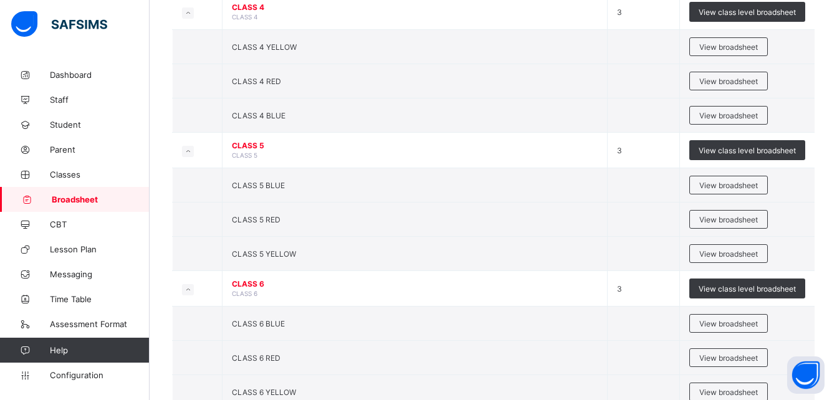
scroll to position [1066, 0]
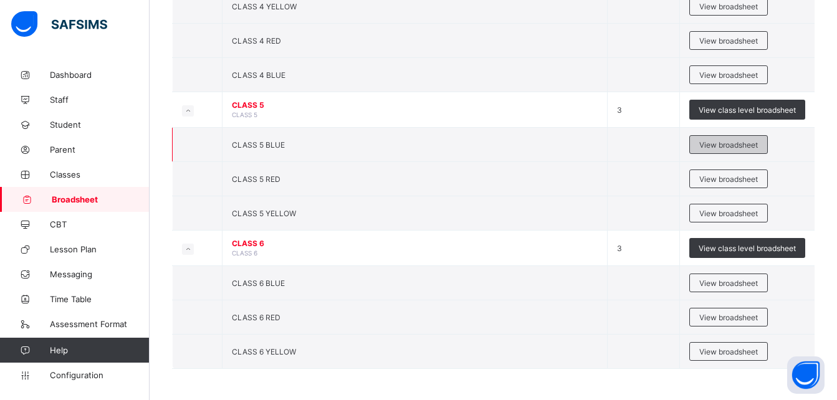
click at [740, 149] on span "View broadsheet" at bounding box center [729, 144] width 59 height 9
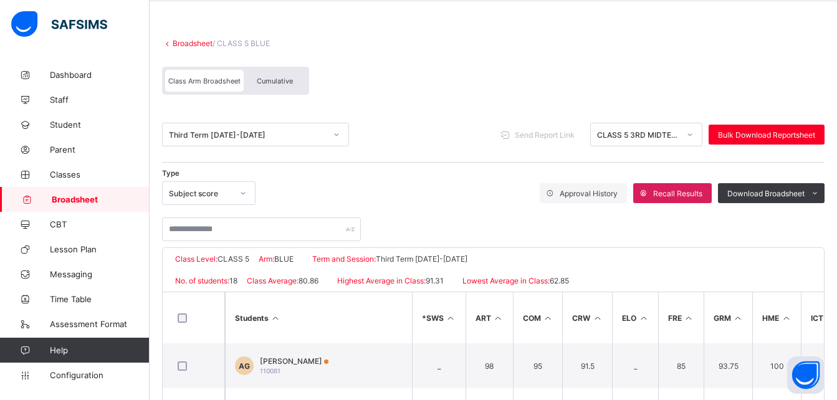
scroll to position [85, 0]
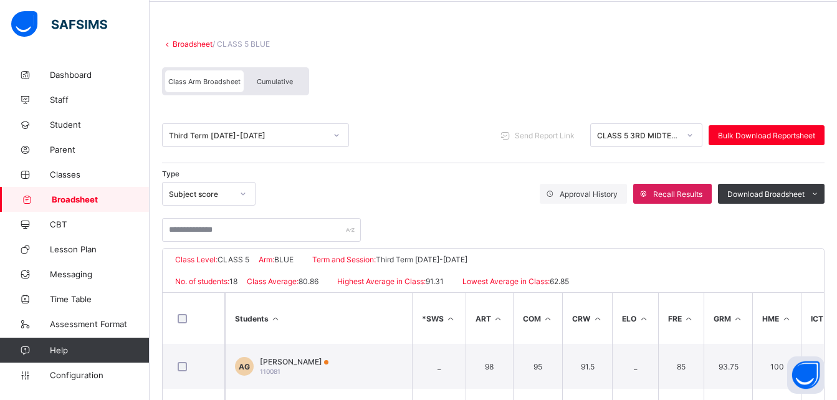
click at [271, 84] on span "Cumulative" at bounding box center [275, 81] width 36 height 9
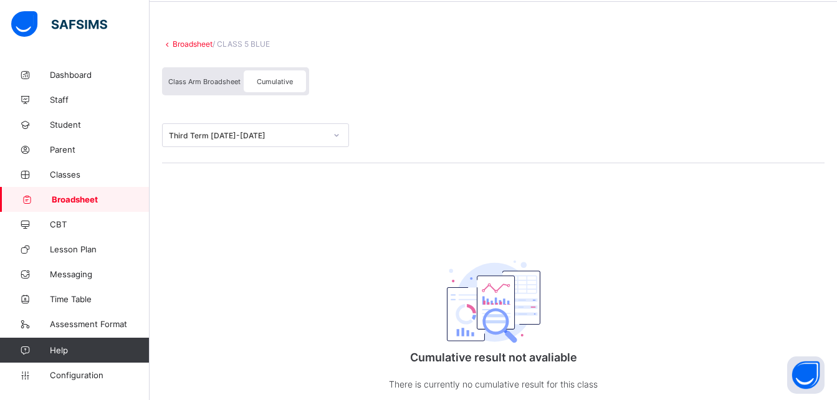
click at [271, 84] on span "Cumulative" at bounding box center [275, 81] width 36 height 9
click at [282, 87] on div "Cumulative" at bounding box center [275, 81] width 62 height 22
click at [276, 80] on span "Cumulative" at bounding box center [275, 81] width 36 height 9
click at [205, 82] on span "Class Arm Broadsheet" at bounding box center [204, 81] width 72 height 9
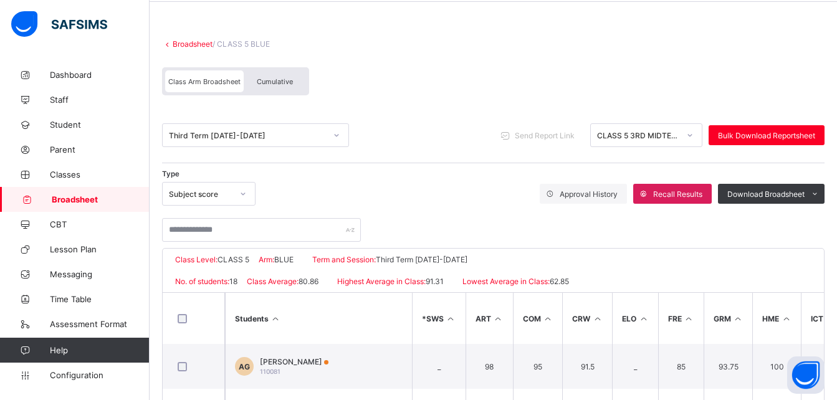
click at [228, 201] on div "Subject score" at bounding box center [197, 193] width 69 height 17
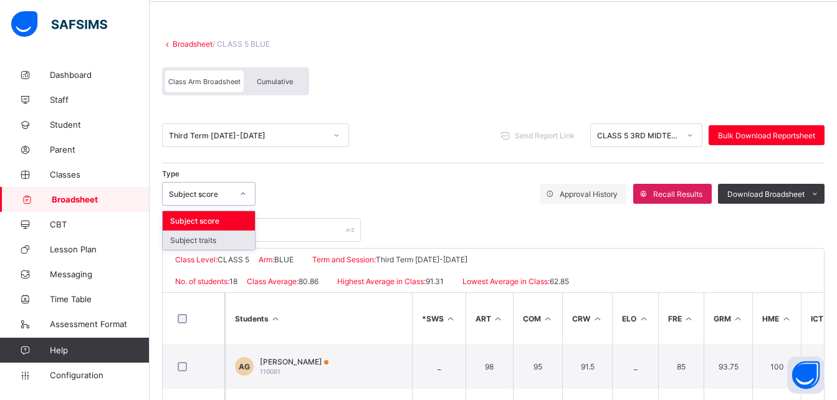
click at [212, 239] on div "Subject traits" at bounding box center [209, 240] width 92 height 19
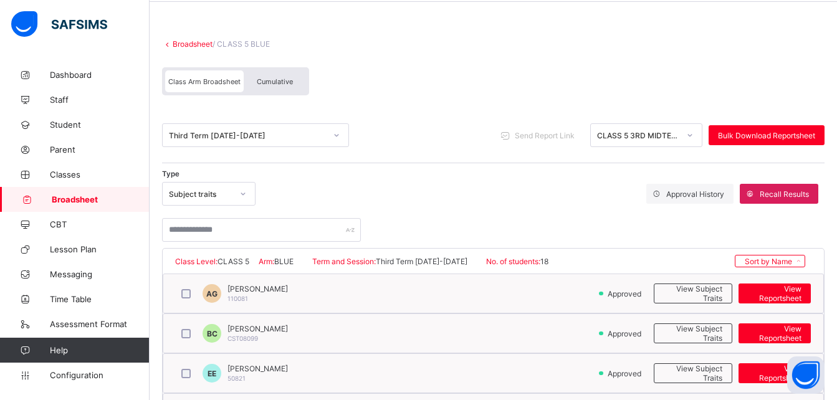
click at [218, 187] on div "Subject traits" at bounding box center [197, 193] width 69 height 17
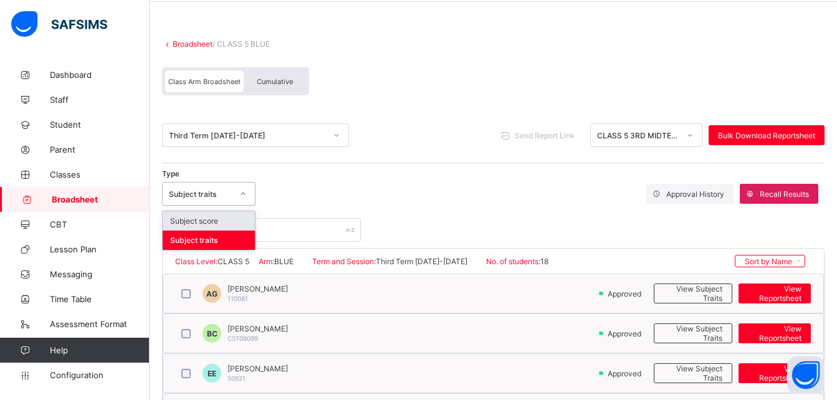
click at [216, 223] on div "Subject score" at bounding box center [209, 220] width 92 height 19
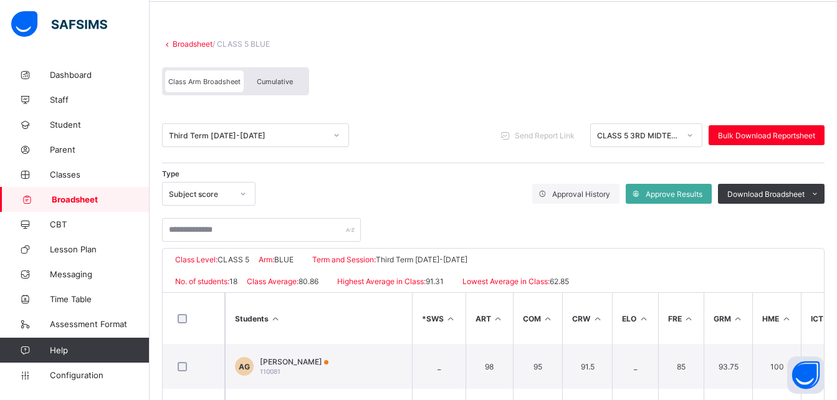
click at [200, 42] on link "Broadsheet" at bounding box center [193, 43] width 40 height 9
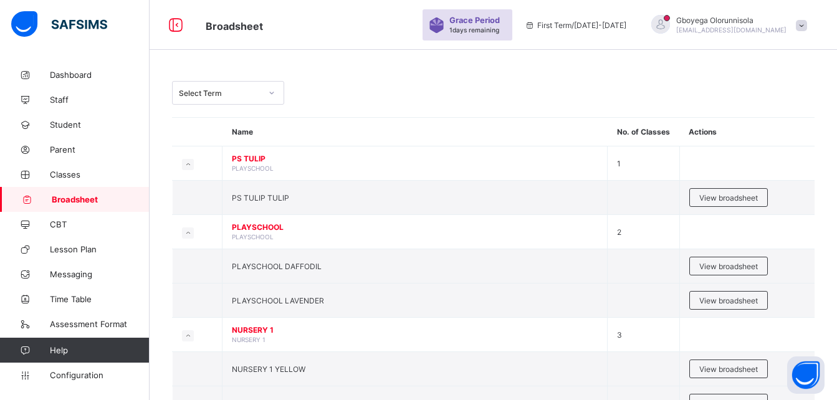
scroll to position [85, 0]
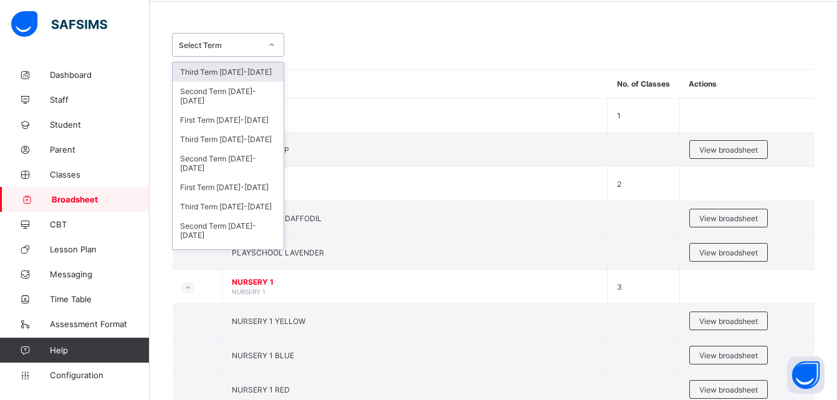
click at [231, 41] on div "Select Term" at bounding box center [220, 45] width 82 height 9
click at [235, 143] on div "Third Term [DATE]-[DATE]" at bounding box center [228, 139] width 111 height 19
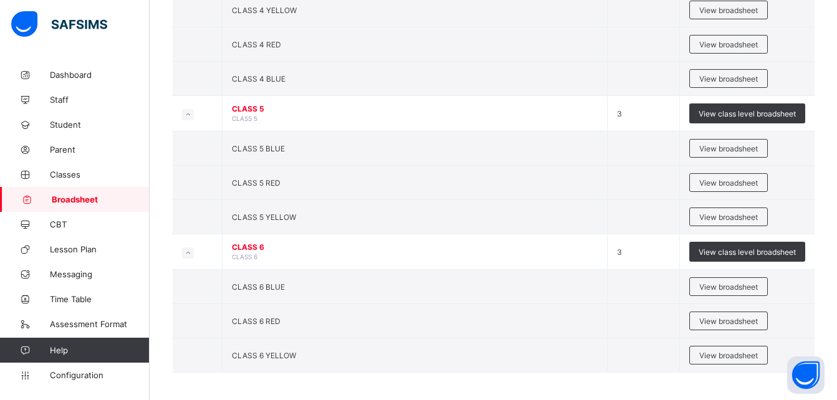
scroll to position [1066, 0]
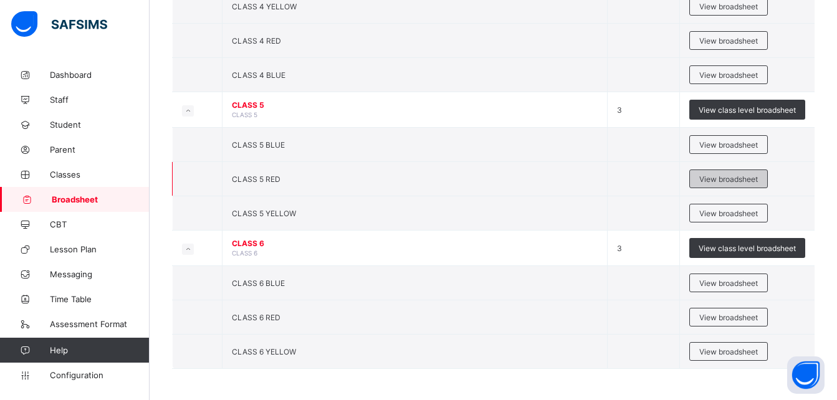
click at [721, 175] on span "View broadsheet" at bounding box center [729, 179] width 59 height 9
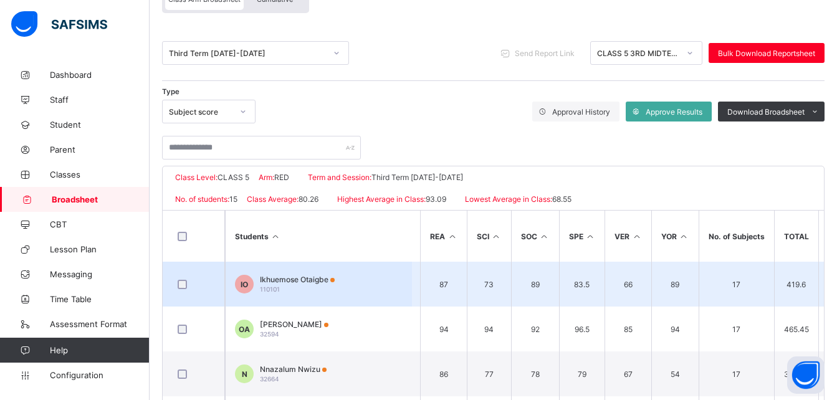
scroll to position [151, 0]
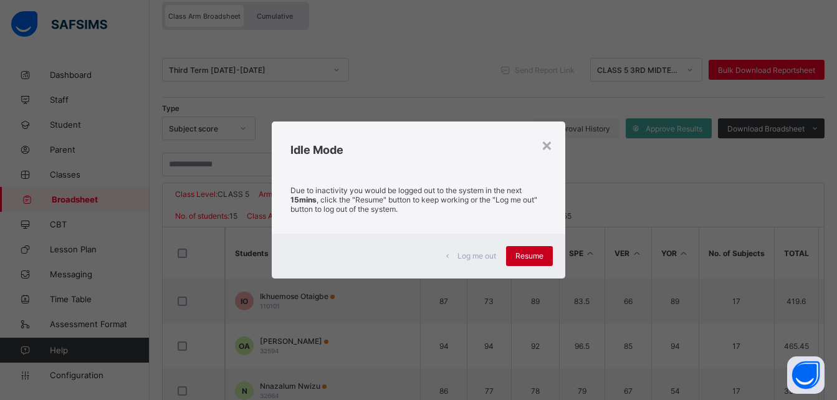
click at [523, 258] on span "Resume" at bounding box center [530, 255] width 28 height 9
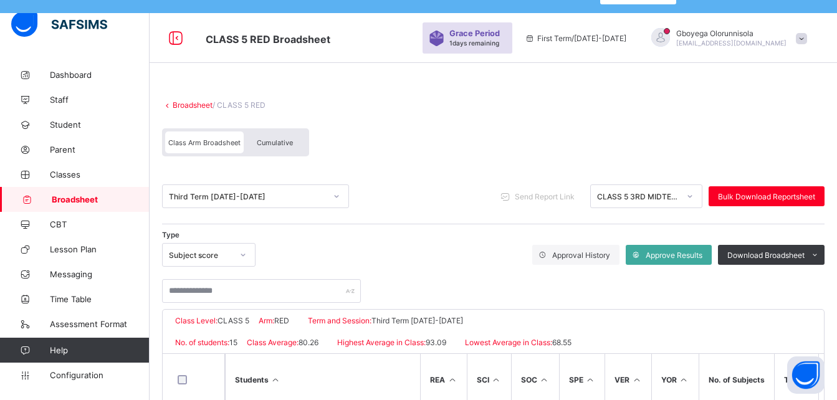
scroll to position [22, 0]
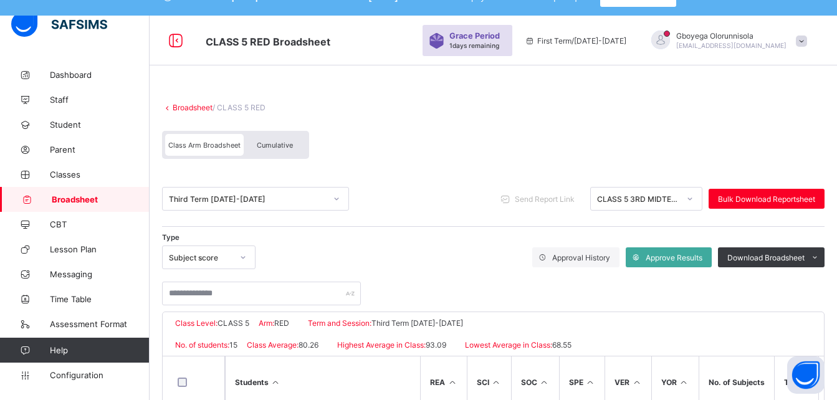
click at [184, 103] on link "Broadsheet" at bounding box center [193, 107] width 40 height 9
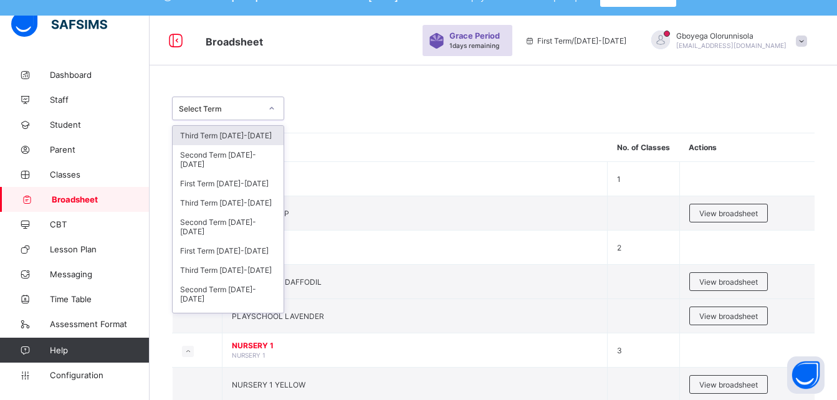
click at [249, 105] on div "Select Term" at bounding box center [220, 108] width 82 height 9
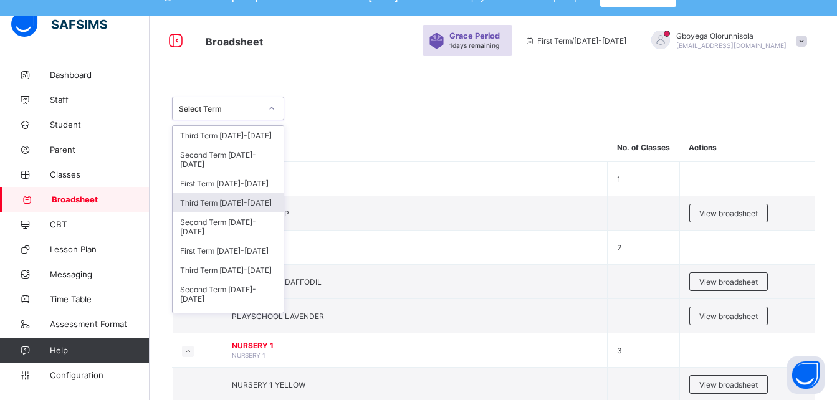
click at [241, 204] on div "Third Term [DATE]-[DATE]" at bounding box center [228, 202] width 111 height 19
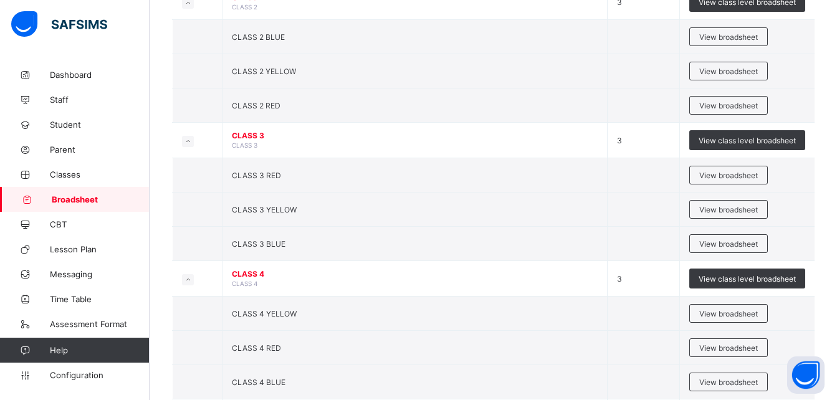
scroll to position [759, 0]
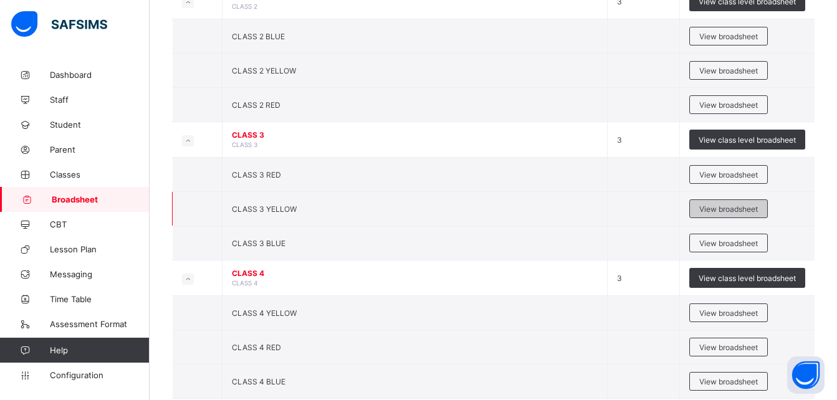
click at [753, 212] on span "View broadsheet" at bounding box center [729, 209] width 59 height 9
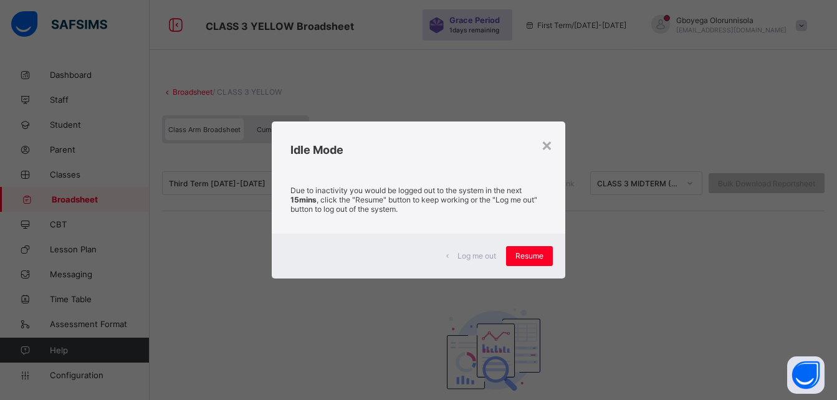
scroll to position [56, 0]
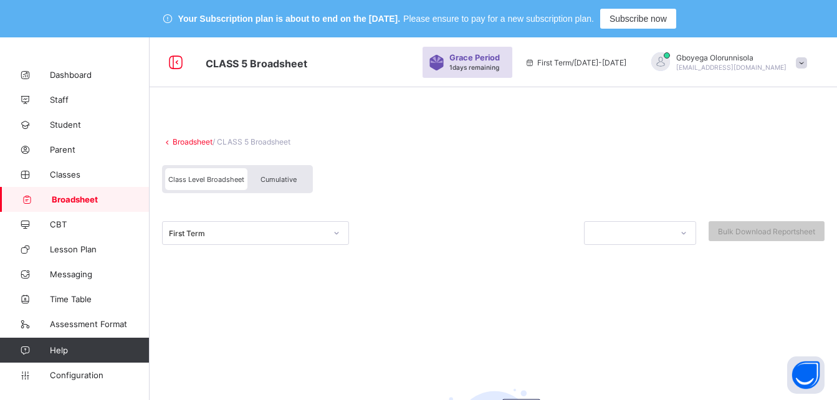
click at [282, 178] on span "Cumulative" at bounding box center [279, 179] width 36 height 9
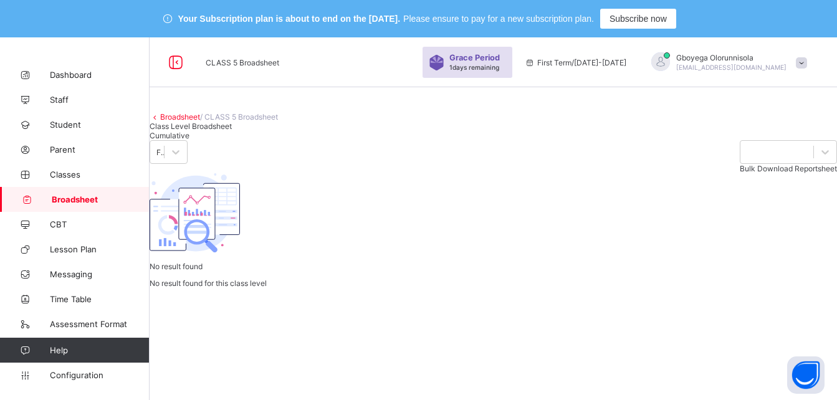
click at [190, 140] on span "Cumulative" at bounding box center [170, 135] width 40 height 9
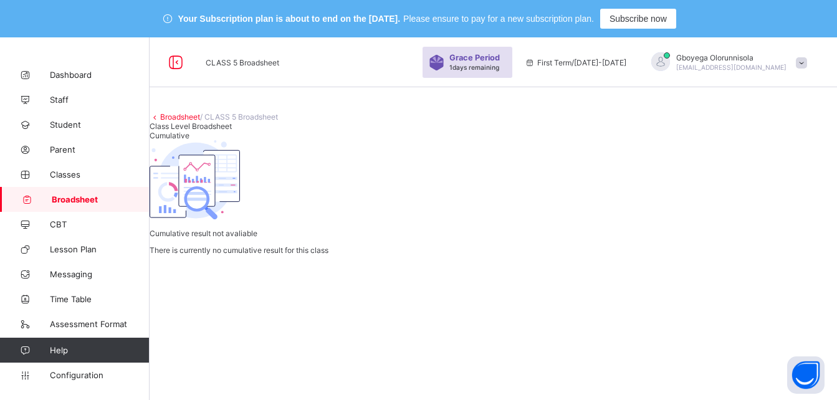
click at [195, 122] on link "Broadsheet" at bounding box center [180, 116] width 40 height 9
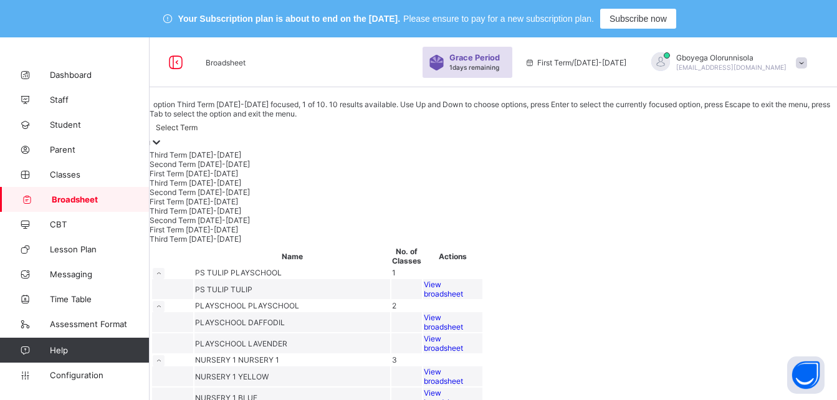
click at [229, 123] on div "Select Term" at bounding box center [494, 126] width 688 height 17
click at [241, 188] on div "Third Term [DATE]-[DATE]" at bounding box center [494, 182] width 688 height 9
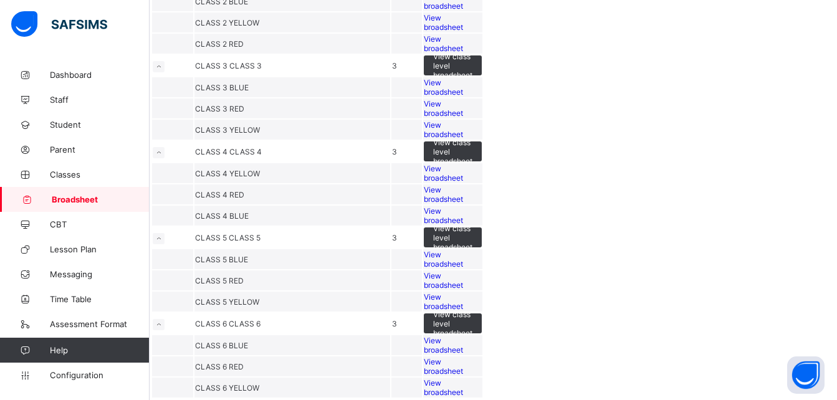
scroll to position [1017, 0]
click at [463, 292] on span "View broadsheet" at bounding box center [443, 301] width 39 height 19
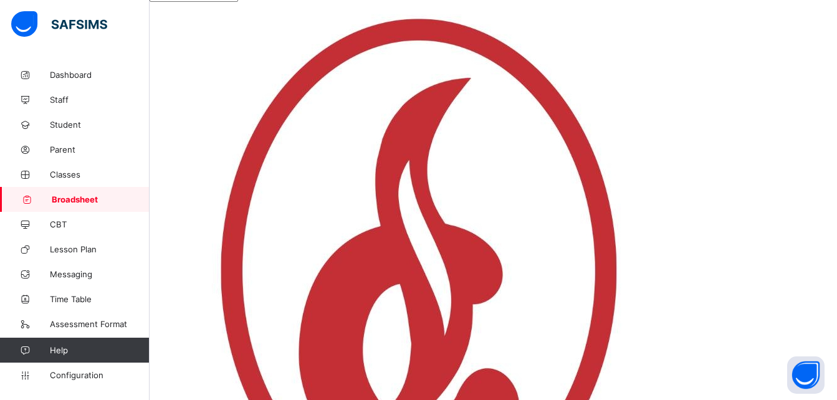
scroll to position [418, 554]
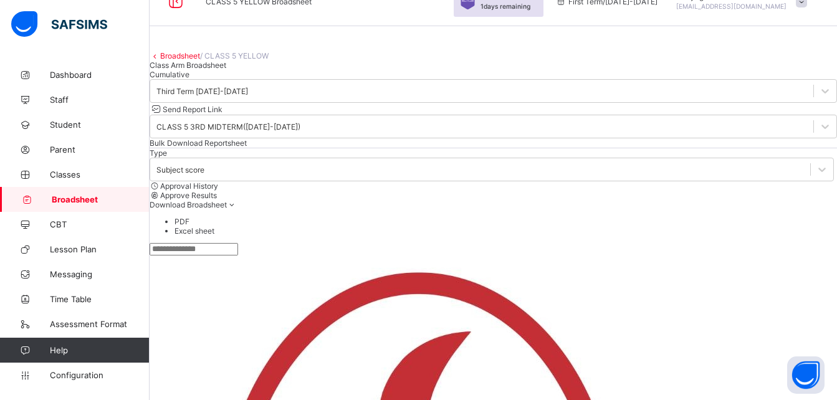
scroll to position [0, 0]
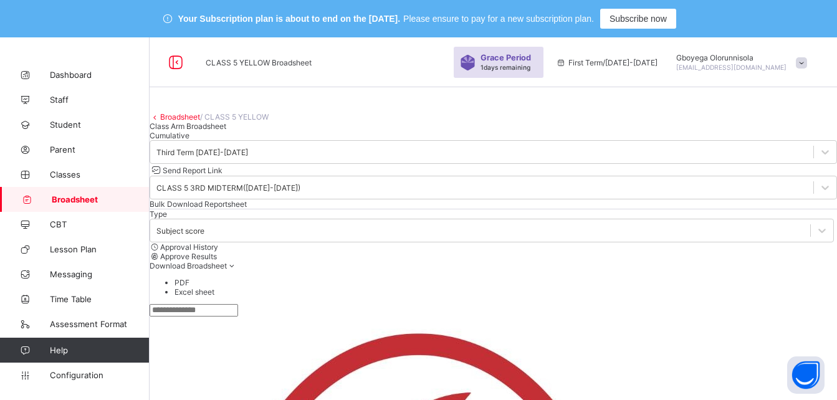
click at [193, 122] on link "Broadsheet" at bounding box center [180, 116] width 40 height 9
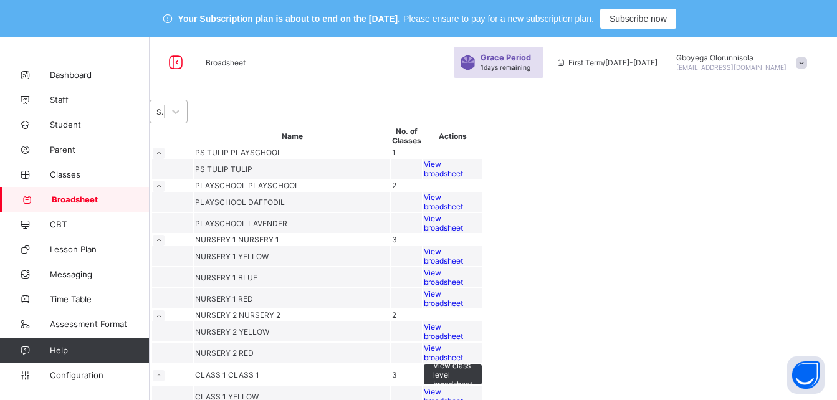
click at [165, 117] on div "Select Term" at bounding box center [161, 111] width 9 height 9
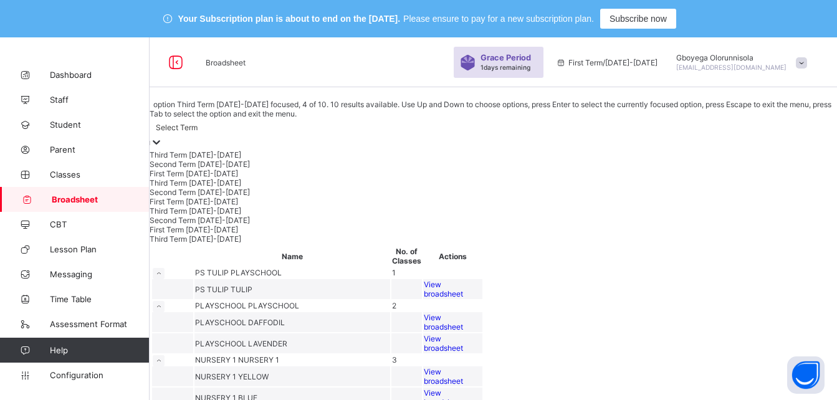
click at [236, 188] on div "Third Term [DATE]-[DATE]" at bounding box center [494, 182] width 688 height 9
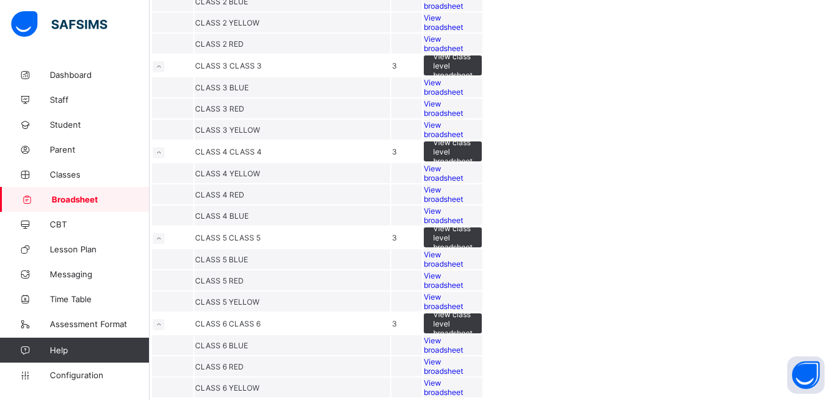
scroll to position [641, 0]
click at [463, 53] on span "View broadsheet" at bounding box center [443, 43] width 39 height 19
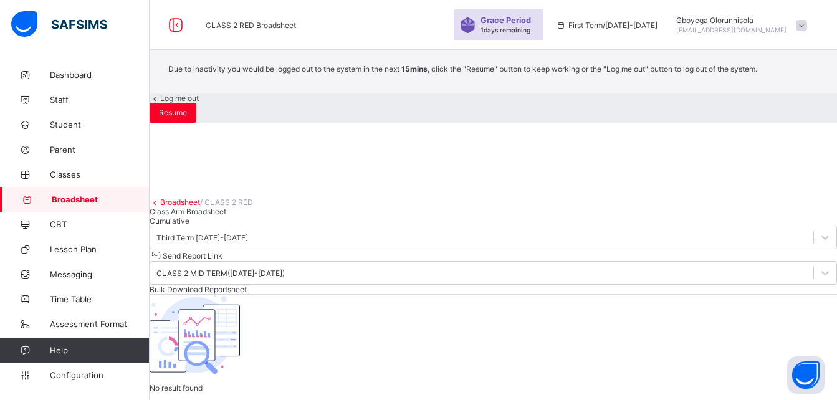
scroll to position [128, 0]
